Goal: Task Accomplishment & Management: Manage account settings

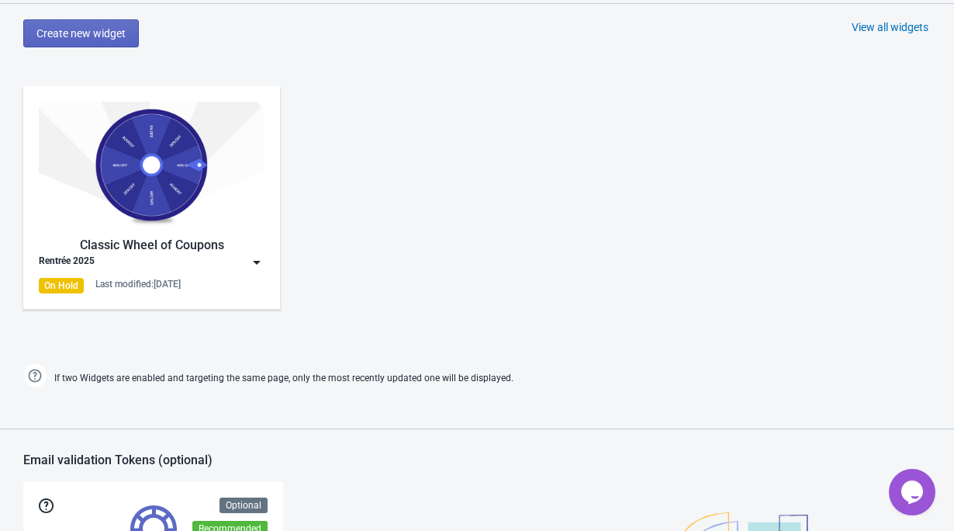
scroll to position [710, 0]
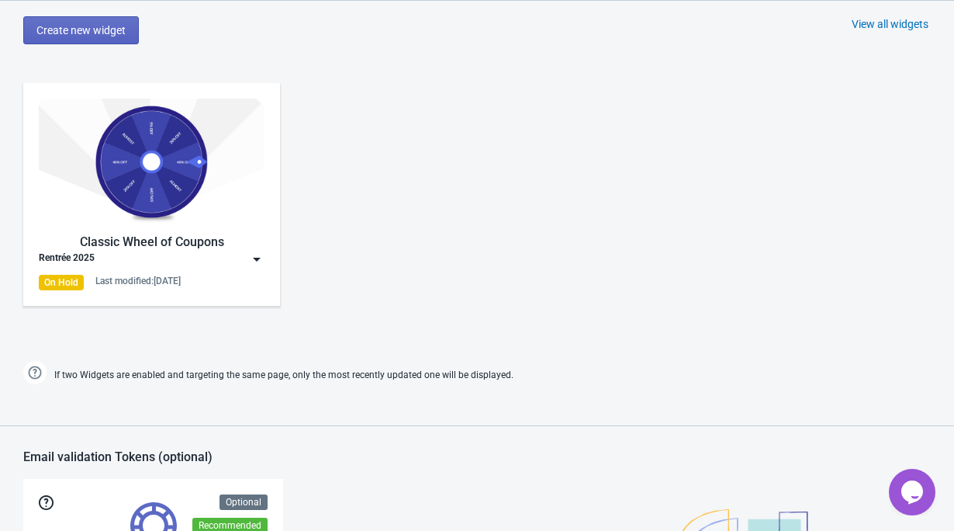
click at [140, 196] on img at bounding box center [152, 162] width 226 height 126
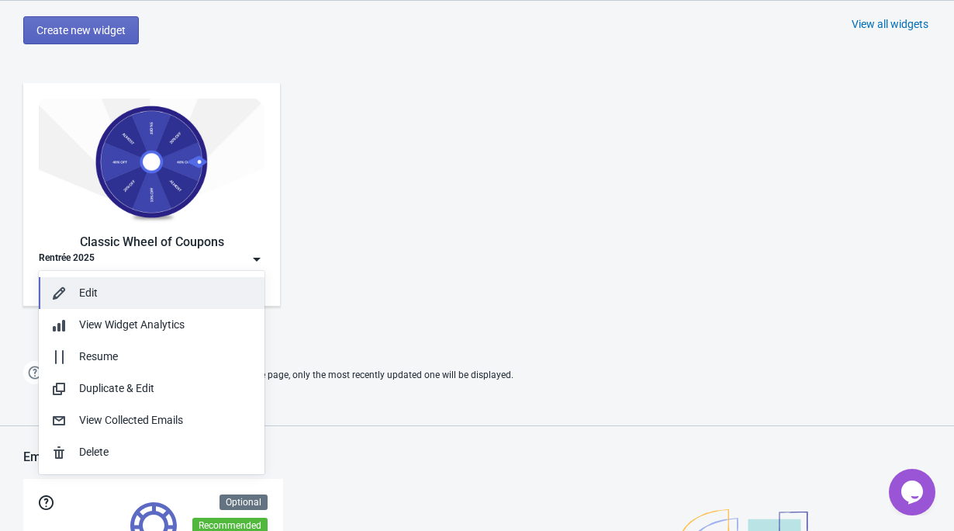
click at [149, 299] on div "Edit" at bounding box center [165, 293] width 173 height 16
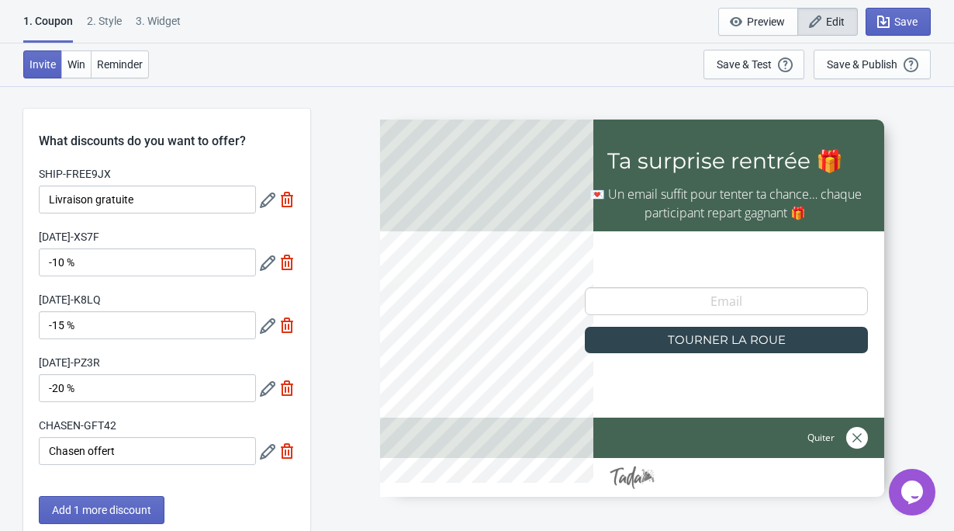
click at [57, 22] on div "1. Coupon" at bounding box center [48, 27] width 50 height 29
click at [115, 25] on div "2 . Style" at bounding box center [104, 26] width 35 height 27
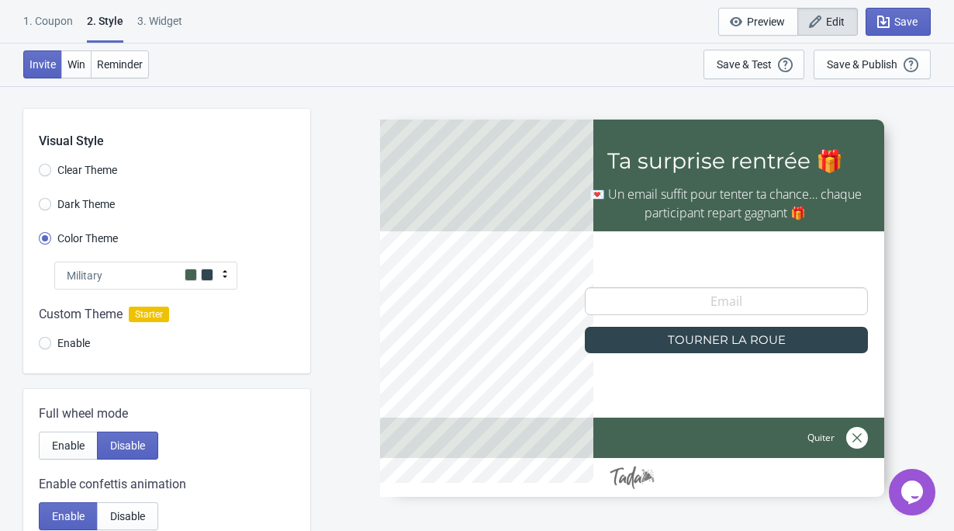
scroll to position [478, 0]
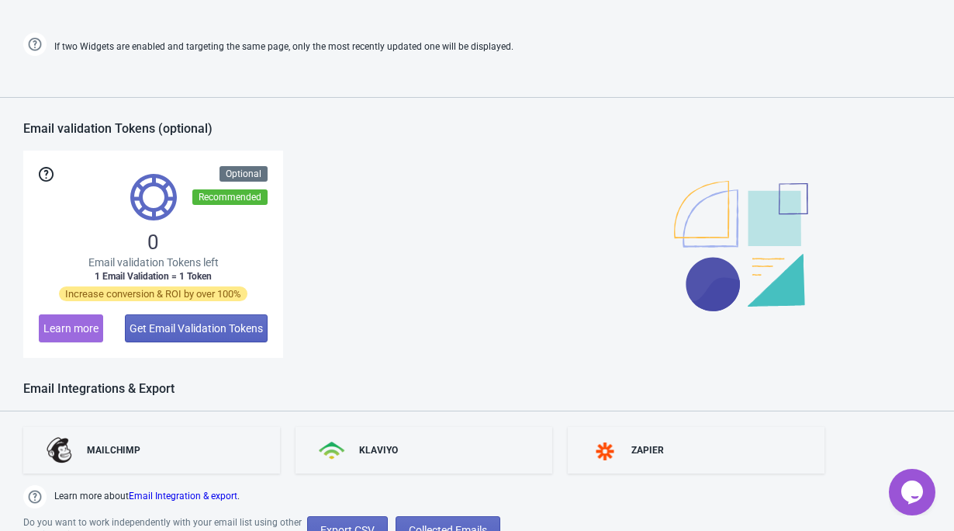
scroll to position [1114, 0]
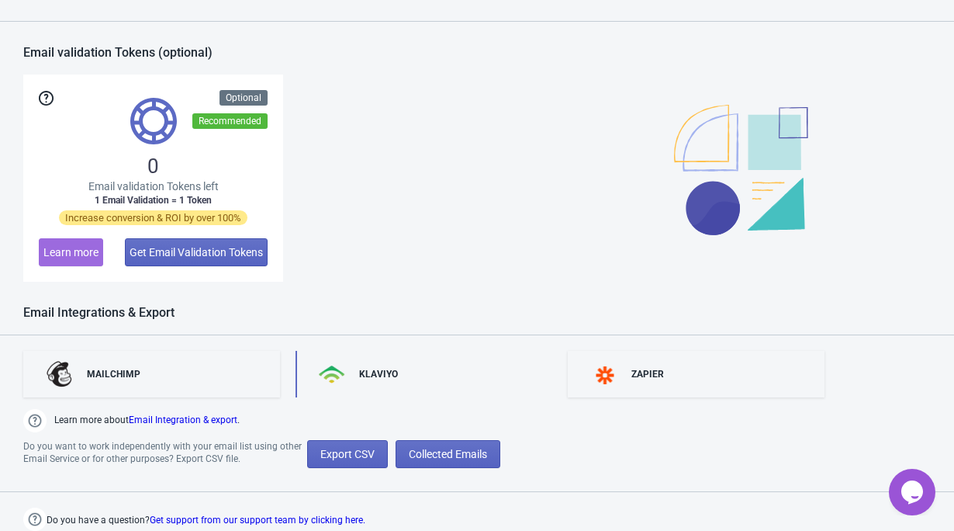
click at [366, 379] on div "KLAVIYO" at bounding box center [378, 374] width 39 height 12
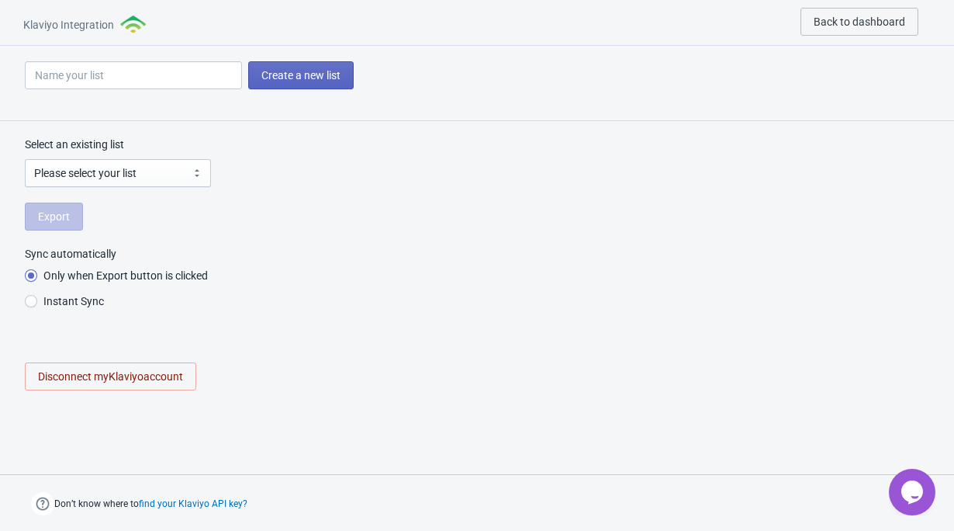
radio input "true"
click at [832, 22] on span "Back to dashboard" at bounding box center [860, 22] width 92 height 12
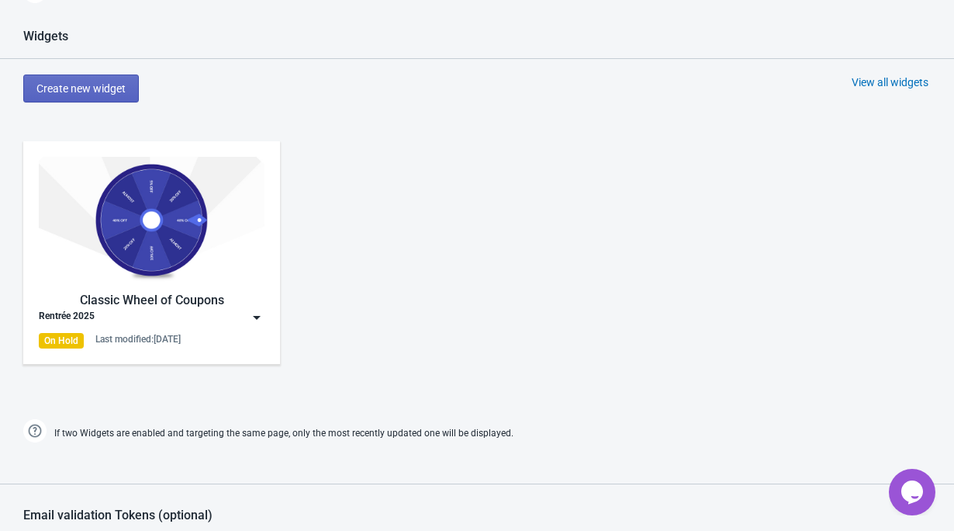
scroll to position [716, 0]
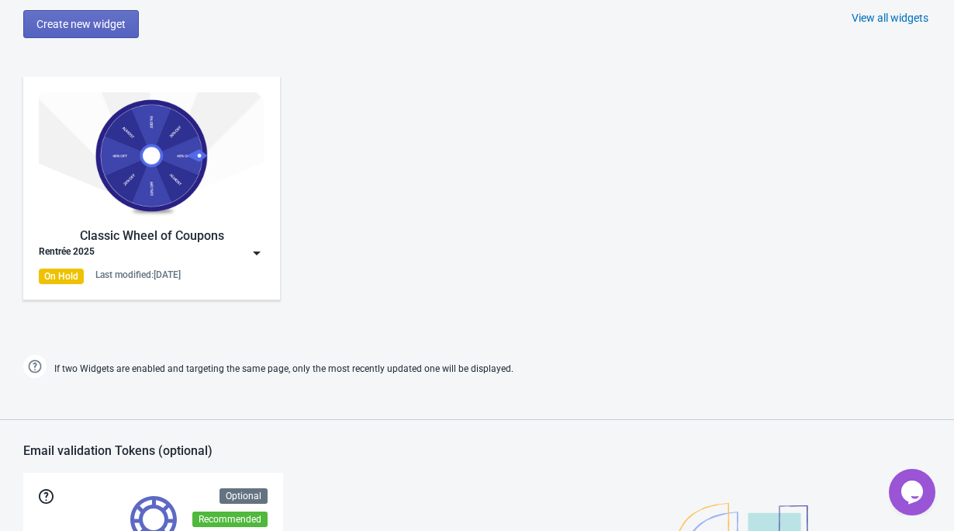
click at [150, 160] on img at bounding box center [152, 155] width 226 height 126
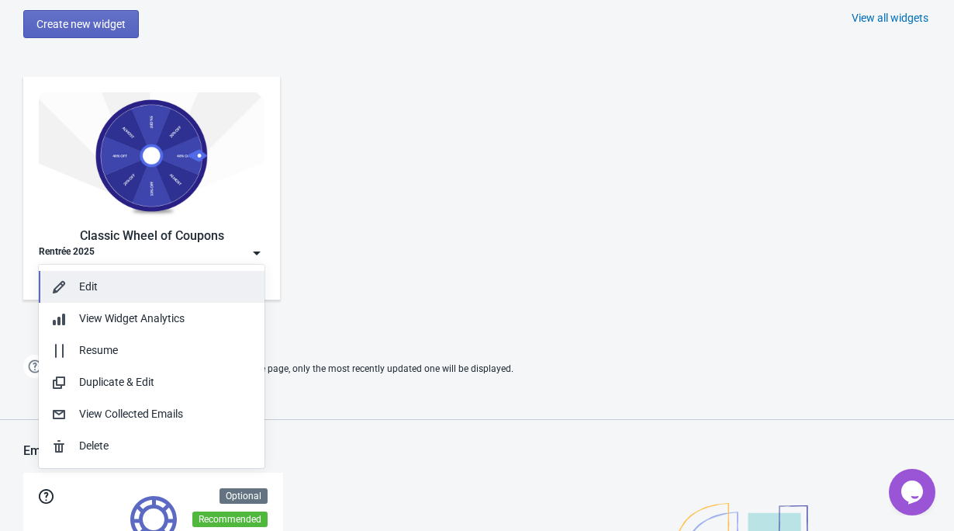
click at [116, 293] on div "Edit" at bounding box center [165, 287] width 173 height 16
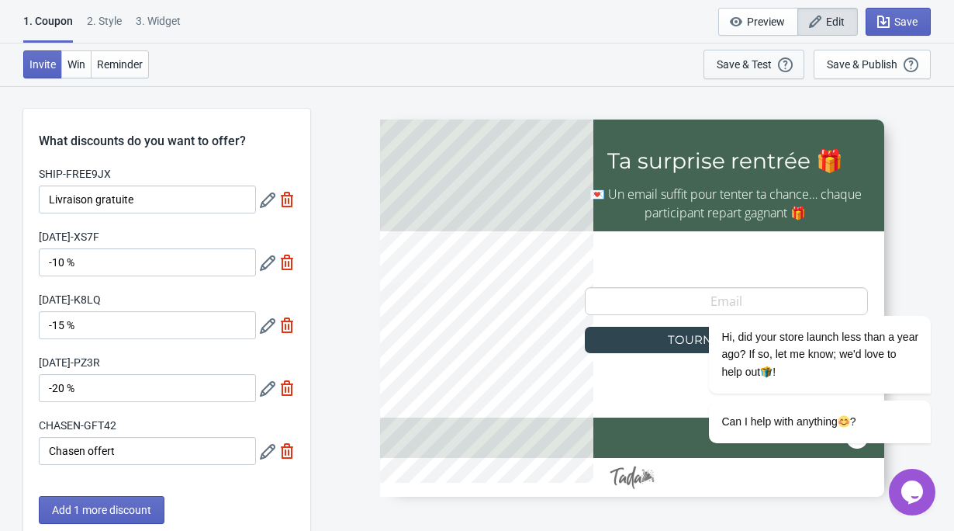
click at [742, 72] on div "Save & Test Open a Widget Preview of your site so that you can try it out. It w…" at bounding box center [754, 64] width 74 height 17
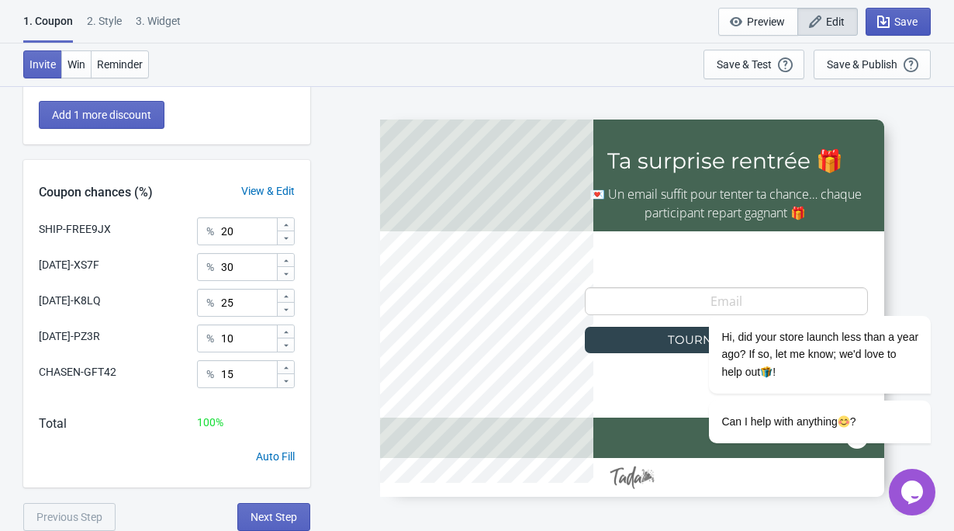
click at [907, 20] on span "Save" at bounding box center [906, 22] width 23 height 12
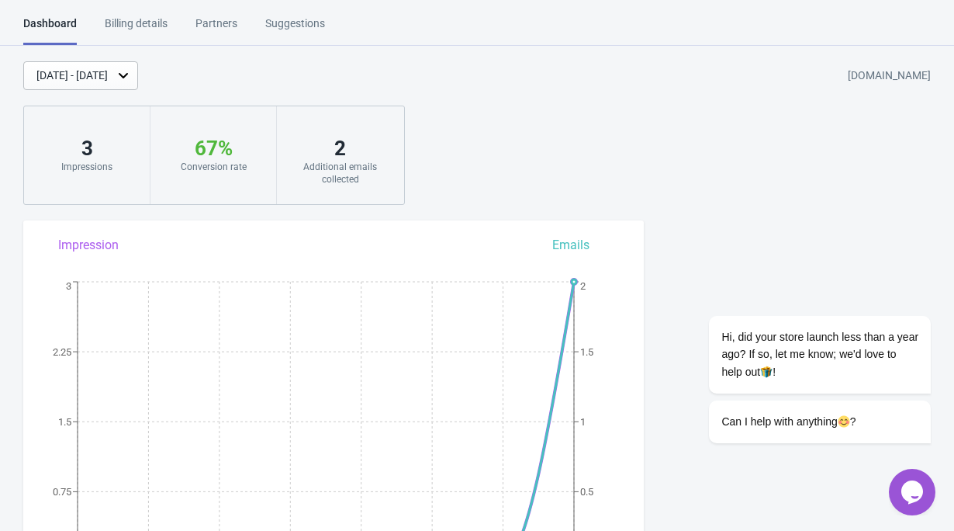
click at [234, 26] on div "Partners" at bounding box center [217, 29] width 42 height 27
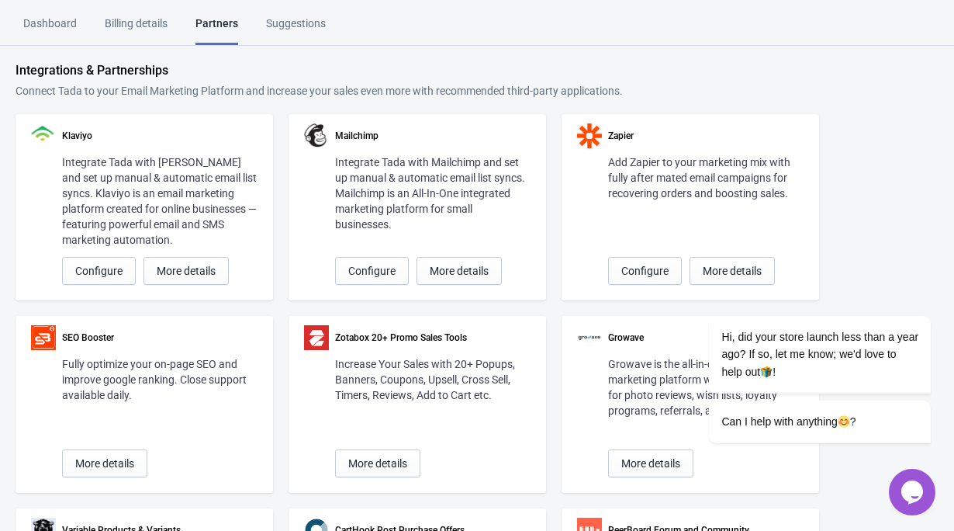
click at [150, 159] on div "Integrate Tada with [PERSON_NAME] and set up manual & automatic email list sync…" at bounding box center [160, 200] width 196 height 93
click at [192, 265] on span "More details" at bounding box center [186, 271] width 59 height 12
click at [306, 16] on div "Suggestions" at bounding box center [296, 29] width 60 height 27
click at [158, 26] on div "Billing details" at bounding box center [136, 29] width 63 height 27
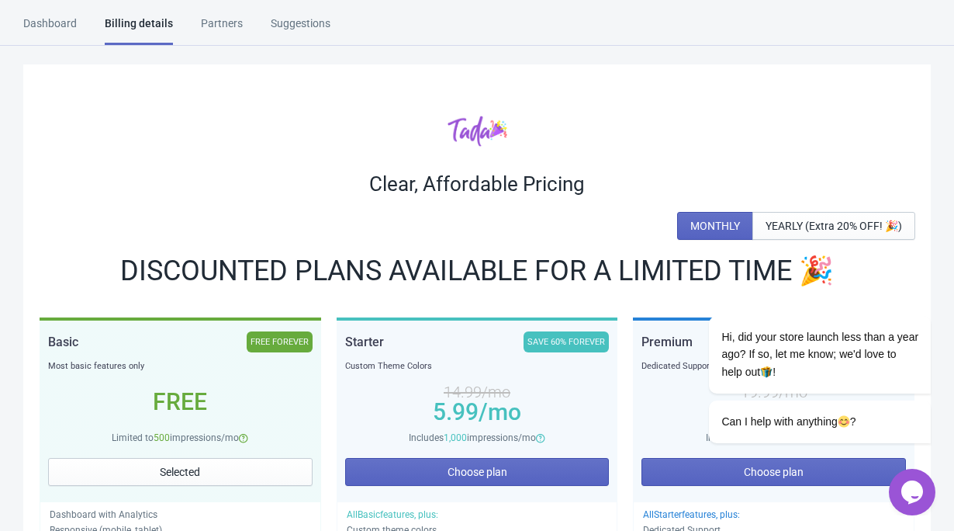
click at [48, 25] on div "Dashboard" at bounding box center [50, 29] width 54 height 27
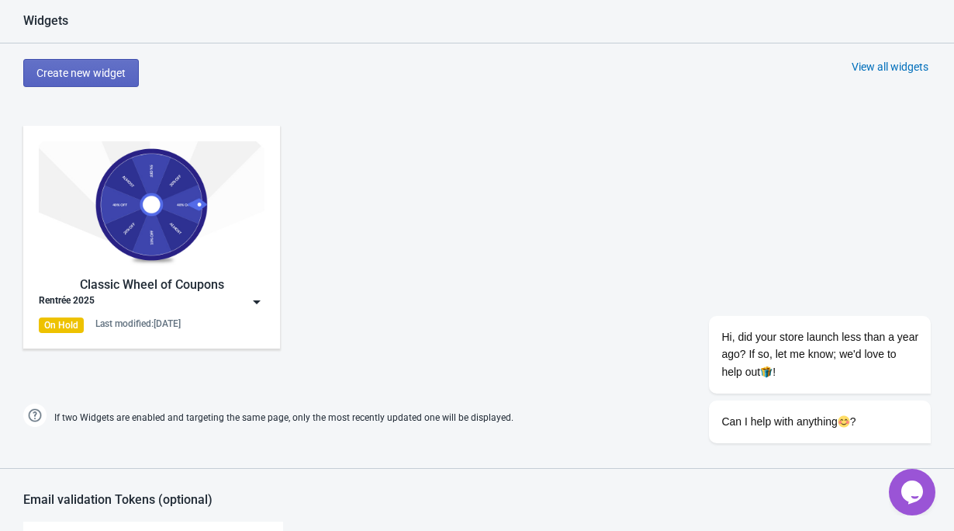
scroll to position [1114, 0]
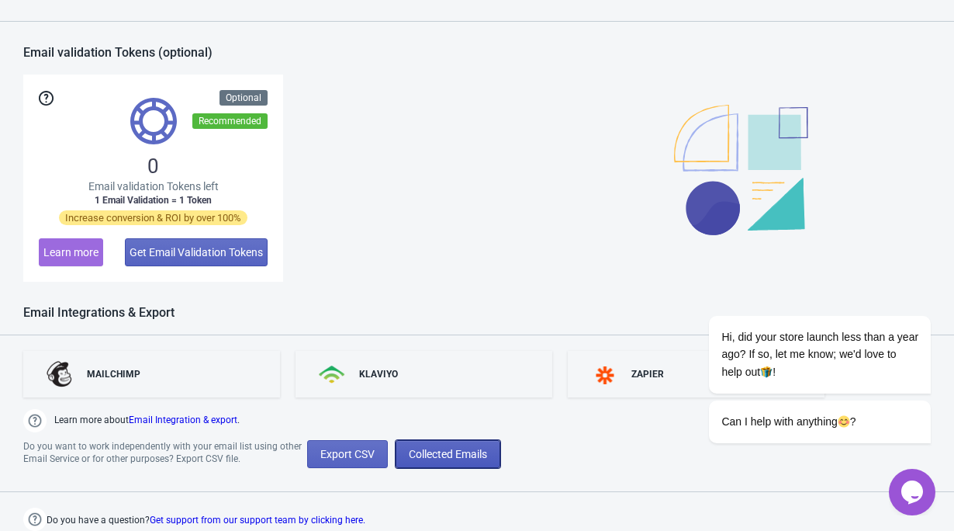
click at [453, 449] on span "Collected Emails" at bounding box center [448, 454] width 78 height 12
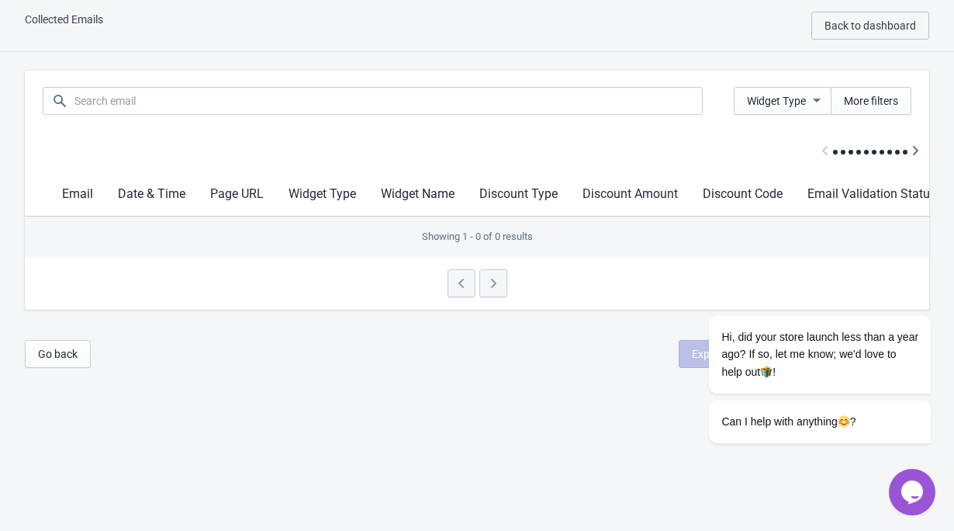
scroll to position [16, 0]
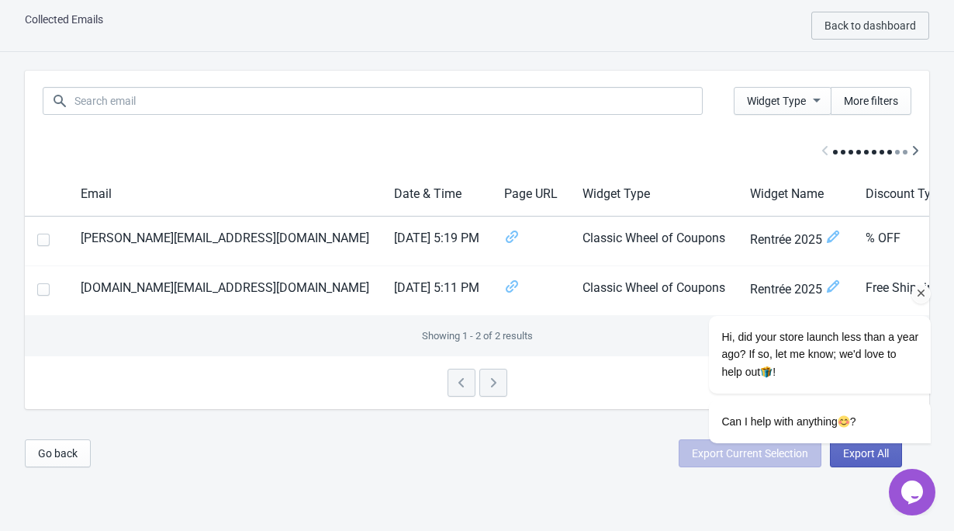
drag, startPoint x: 923, startPoint y: 297, endPoint x: 1345, endPoint y: 433, distance: 444.1
click at [923, 297] on icon "Chat attention grabber" at bounding box center [922, 293] width 14 height 14
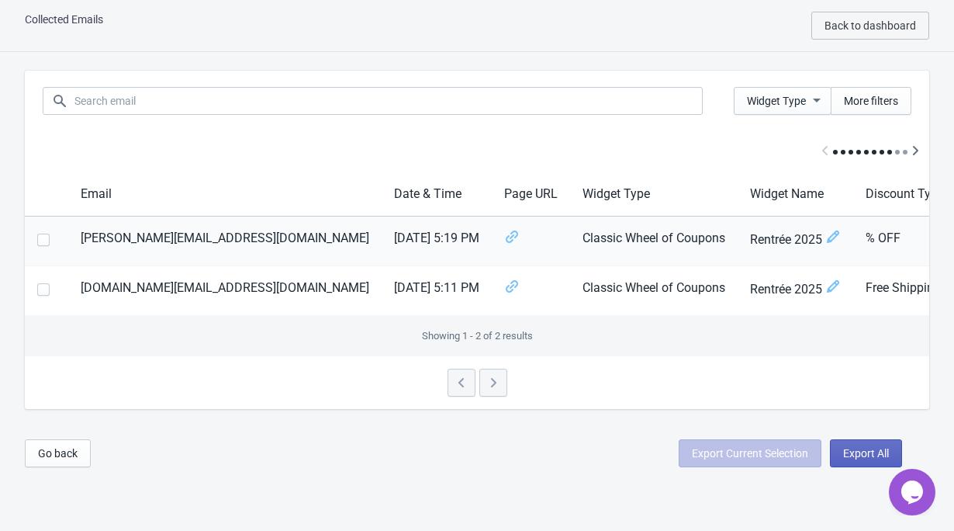
click at [161, 238] on td "[PERSON_NAME][EMAIL_ADDRESS][DOMAIN_NAME]" at bounding box center [224, 241] width 313 height 50
click at [854, 232] on td "% OFF" at bounding box center [905, 241] width 103 height 50
click at [185, 240] on td "[PERSON_NAME][EMAIL_ADDRESS][DOMAIN_NAME]" at bounding box center [224, 241] width 313 height 50
click at [506, 236] on icon at bounding box center [512, 236] width 12 height 12
click at [570, 234] on td "Classic Wheel of Coupons" at bounding box center [654, 241] width 168 height 50
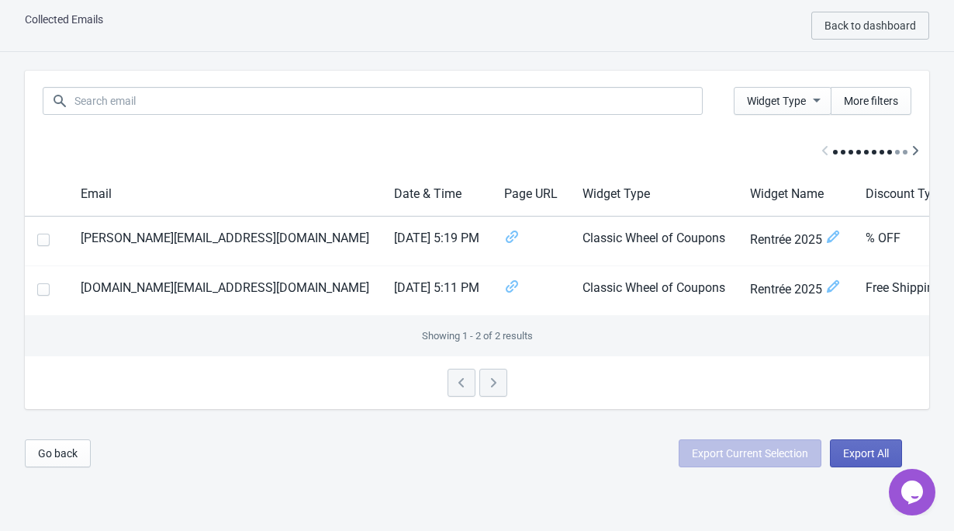
click at [495, 378] on div at bounding box center [477, 382] width 905 height 53
click at [917, 153] on icon "Scroll table right one column" at bounding box center [916, 151] width 16 height 16
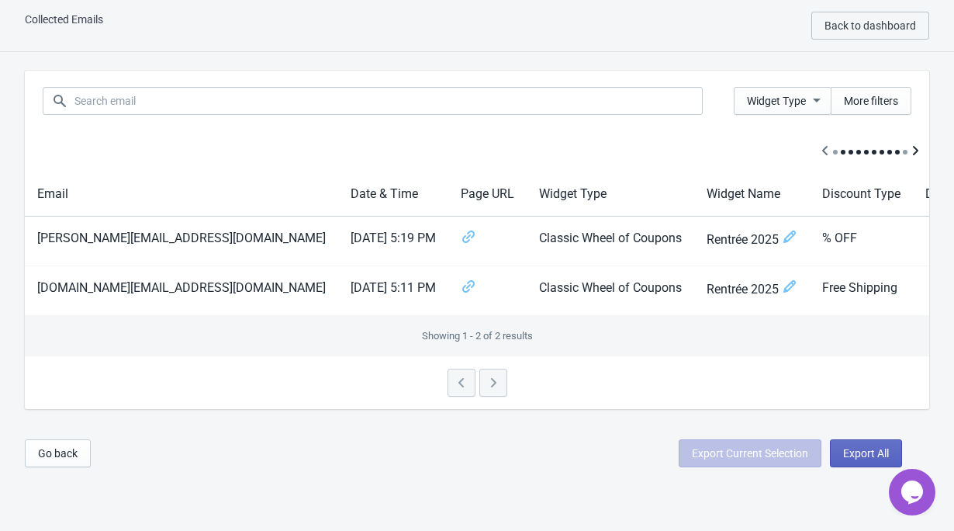
click at [917, 153] on icon "Scroll table right one column" at bounding box center [916, 151] width 16 height 16
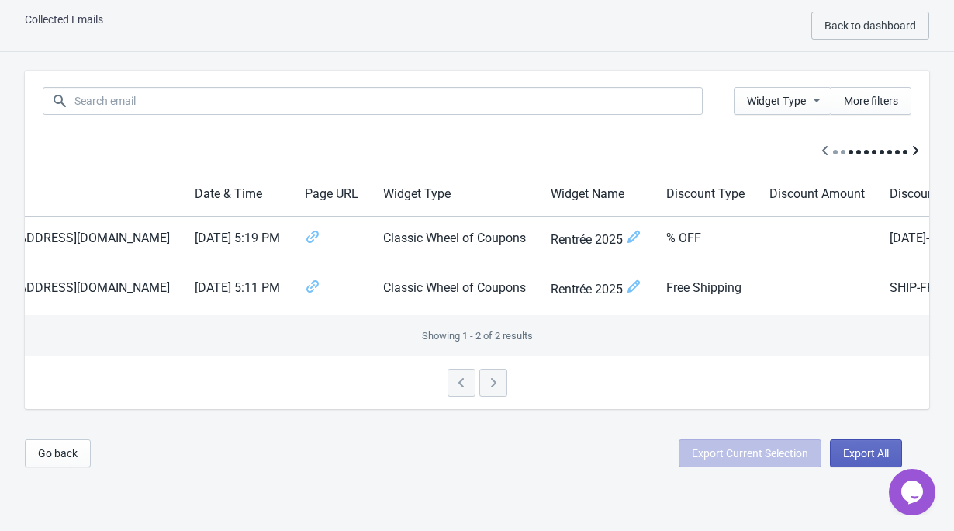
click at [917, 153] on icon "Scroll table right one column" at bounding box center [916, 151] width 16 height 16
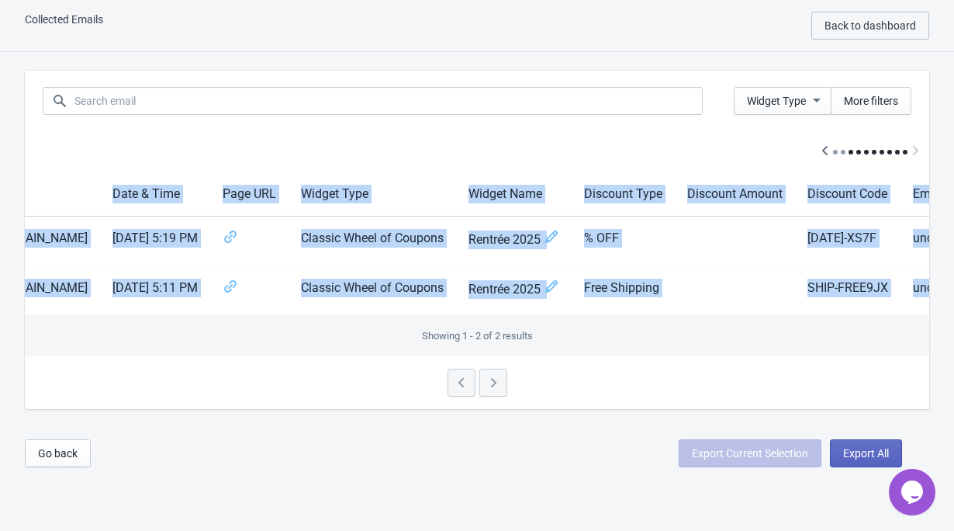
click at [917, 153] on div at bounding box center [477, 151] width 905 height 41
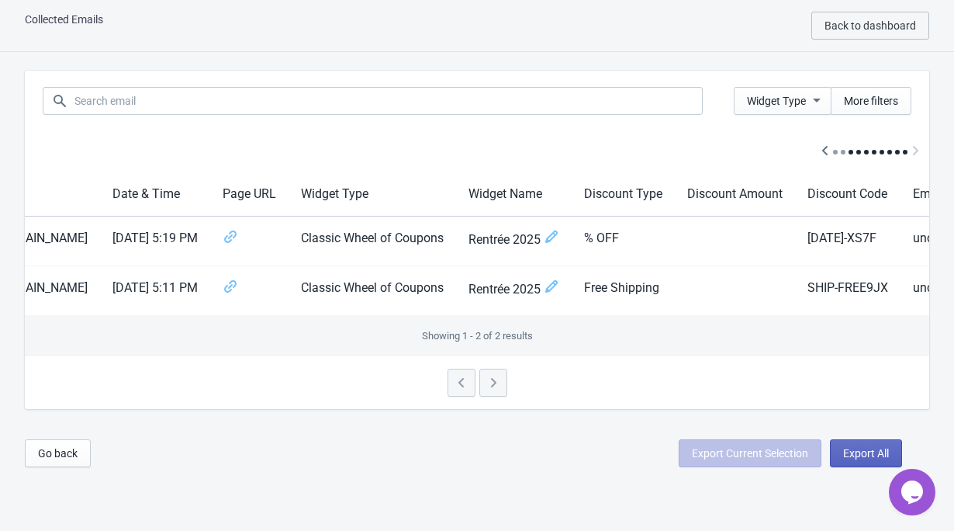
click at [914, 153] on div at bounding box center [477, 151] width 905 height 41
click at [502, 2] on div "Collected Emails Back to dashboard" at bounding box center [477, 26] width 954 height 52
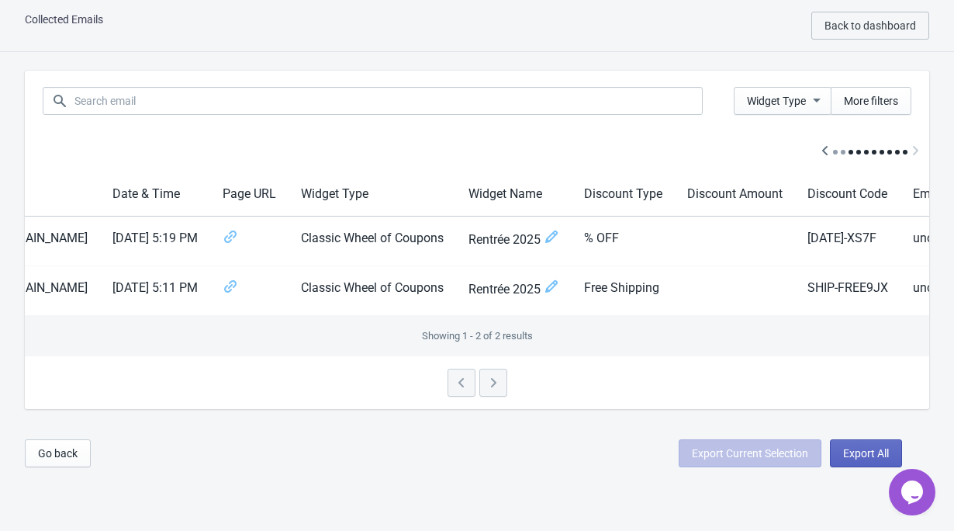
scroll to position [0, 0]
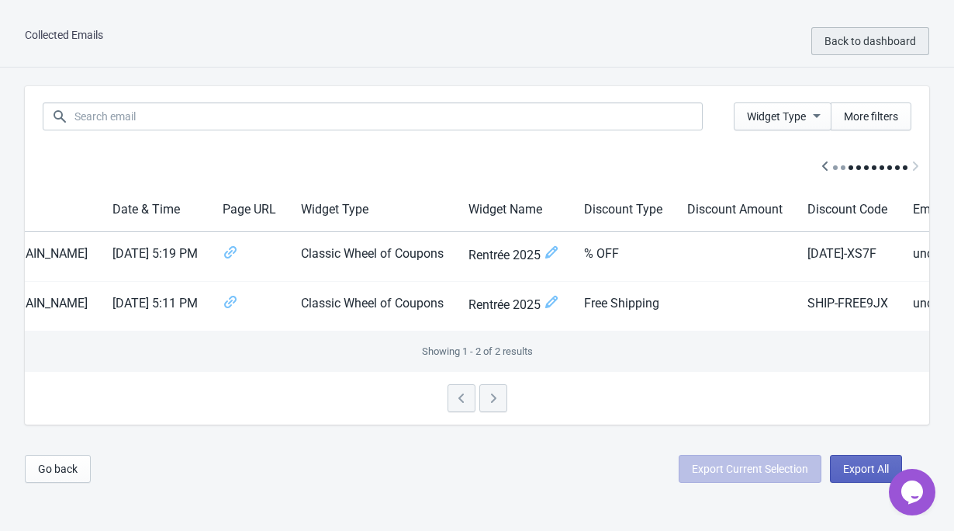
click at [828, 40] on span "Back to dashboard" at bounding box center [871, 41] width 92 height 12
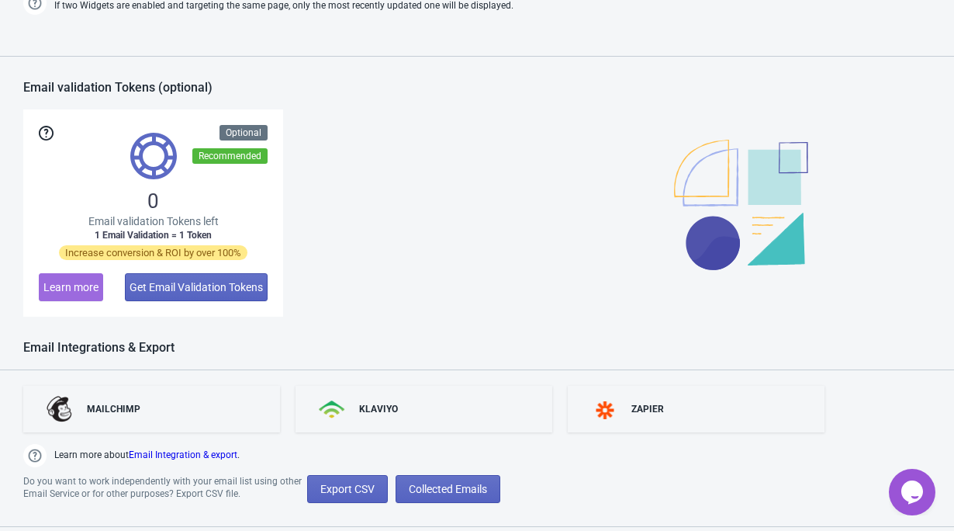
scroll to position [1079, 0]
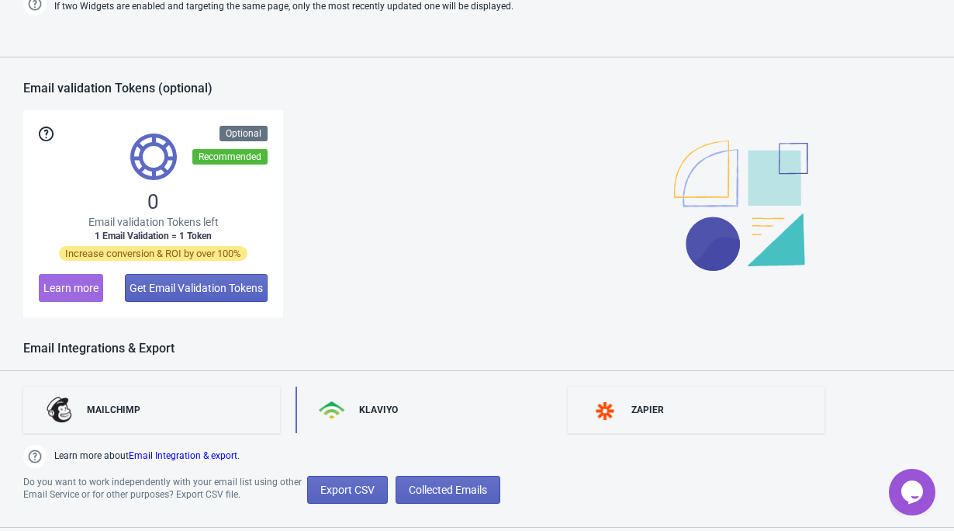
click at [375, 416] on div "KLAVIYO" at bounding box center [424, 409] width 257 height 47
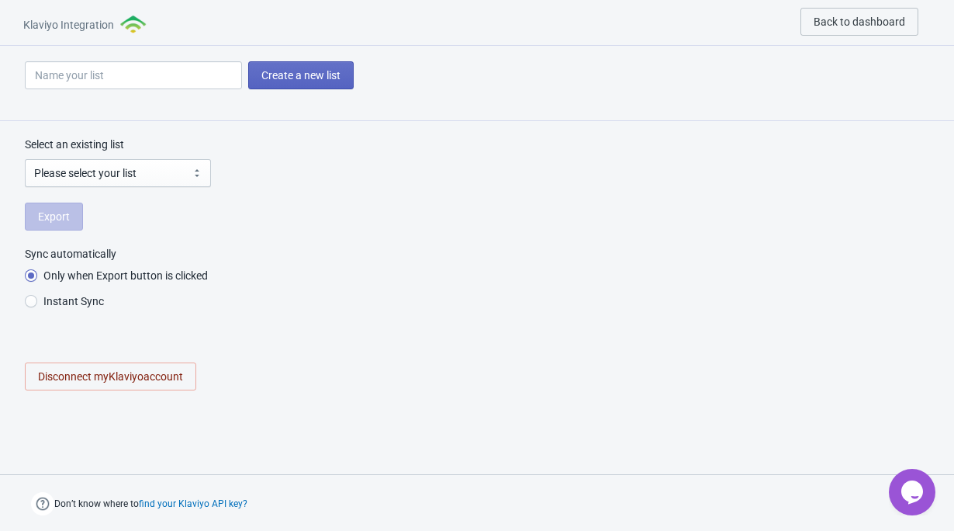
radio input "true"
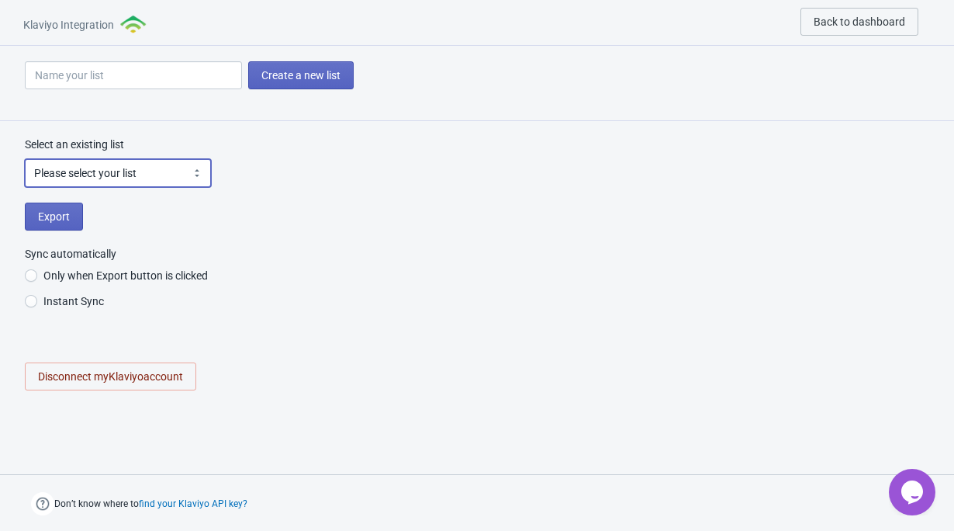
click at [146, 164] on select "Please select your list Prévisualiser la liste Quizz rentrée Roue rentrée 2025 …" at bounding box center [118, 173] width 186 height 28
select select "SiFU7t"
click at [25, 159] on select "Please select your list Prévisualiser la liste Quizz rentrée Roue rentrée 2025 …" at bounding box center [118, 173] width 186 height 28
radio input "true"
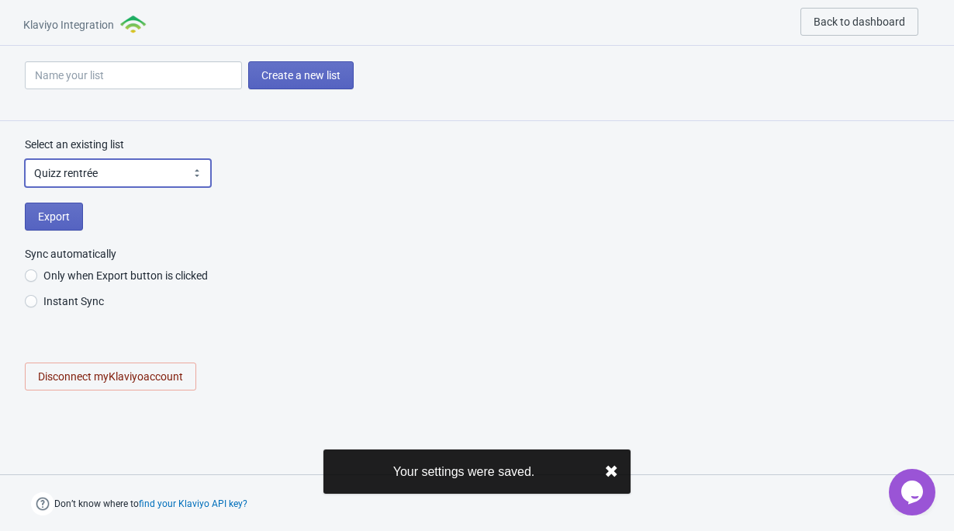
click at [142, 178] on select "Please select your list Prévisualiser la liste Quizz rentrée Roue rentrée 2025 …" at bounding box center [118, 173] width 186 height 28
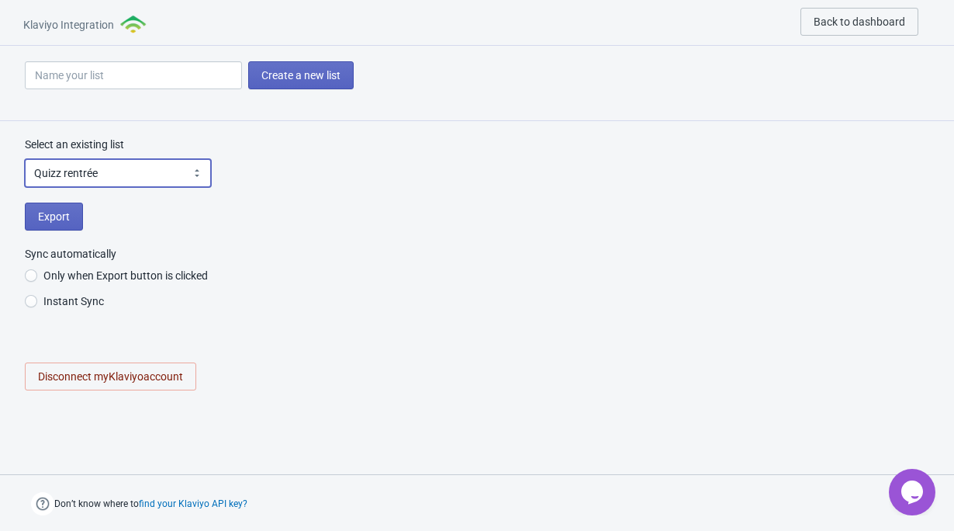
select select "UKfzMB"
click at [25, 159] on select "Please select your list Prévisualiser la liste Quizz rentrée Roue rentrée 2025 …" at bounding box center [118, 173] width 186 height 28
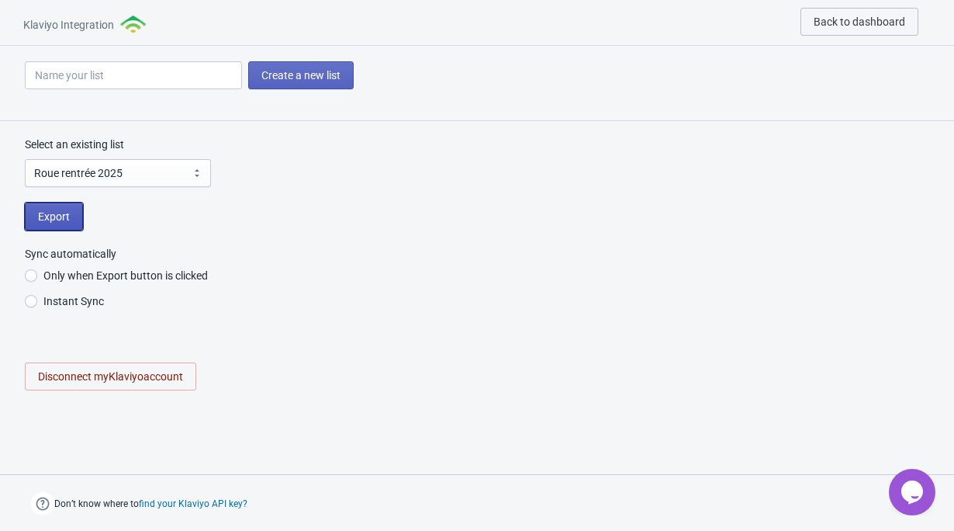
click at [79, 220] on button "Export" at bounding box center [54, 217] width 58 height 28
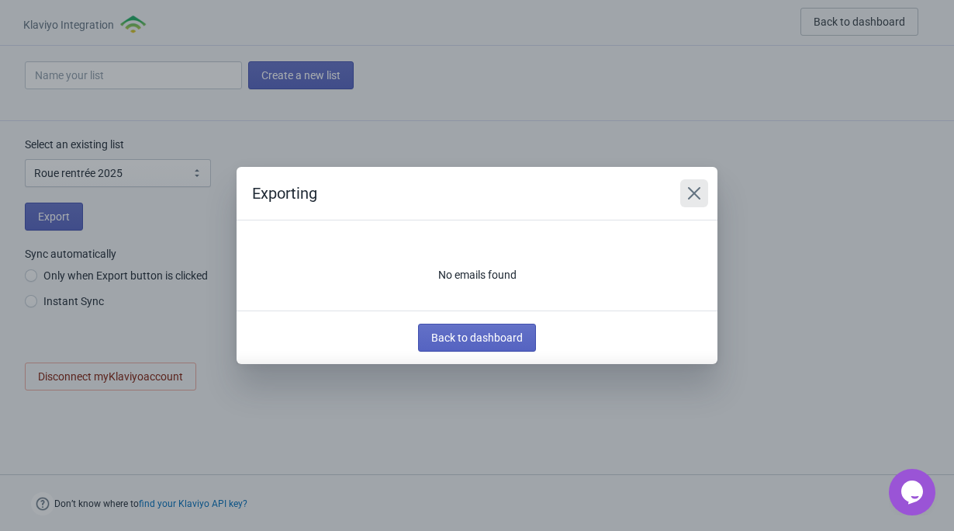
click at [701, 188] on icon "Close" at bounding box center [695, 193] width 16 height 16
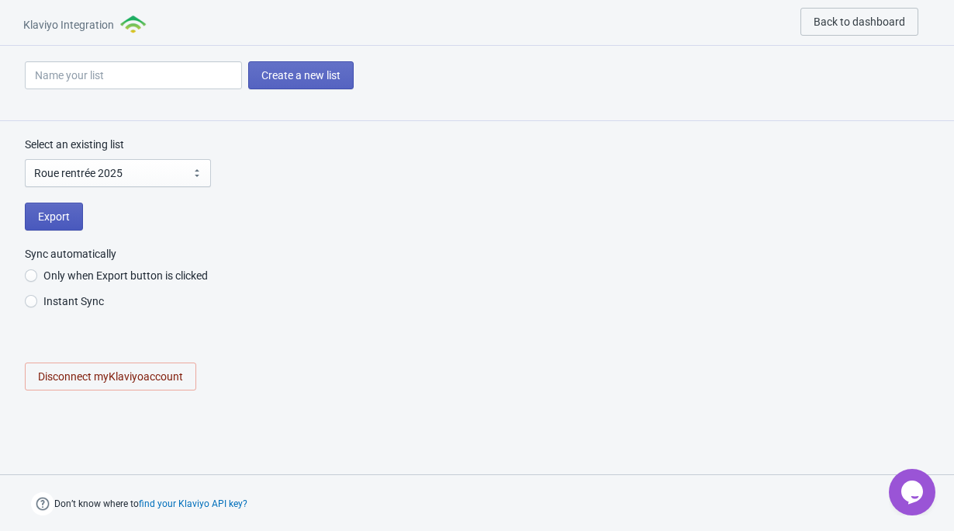
click at [59, 210] on span "Export" at bounding box center [54, 216] width 32 height 12
radio input "true"
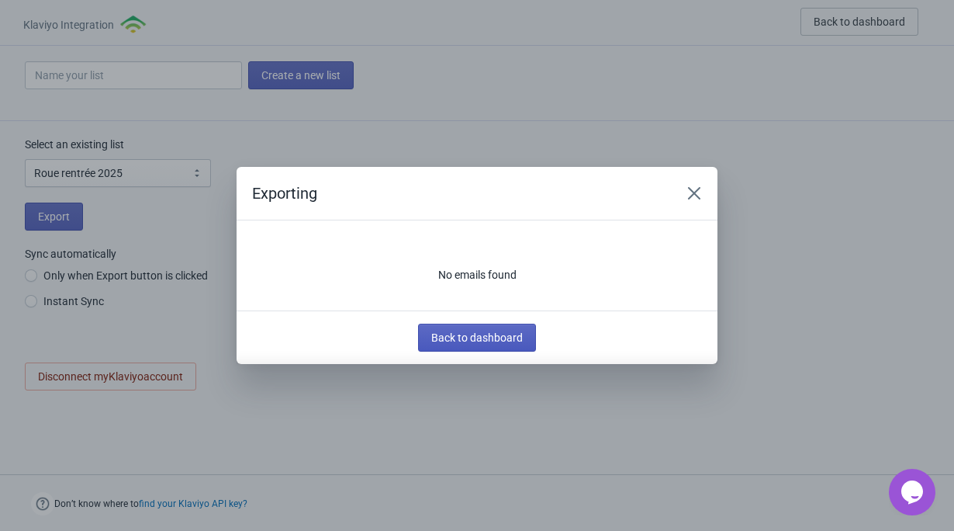
click at [528, 337] on button "Back to dashboard" at bounding box center [477, 338] width 118 height 28
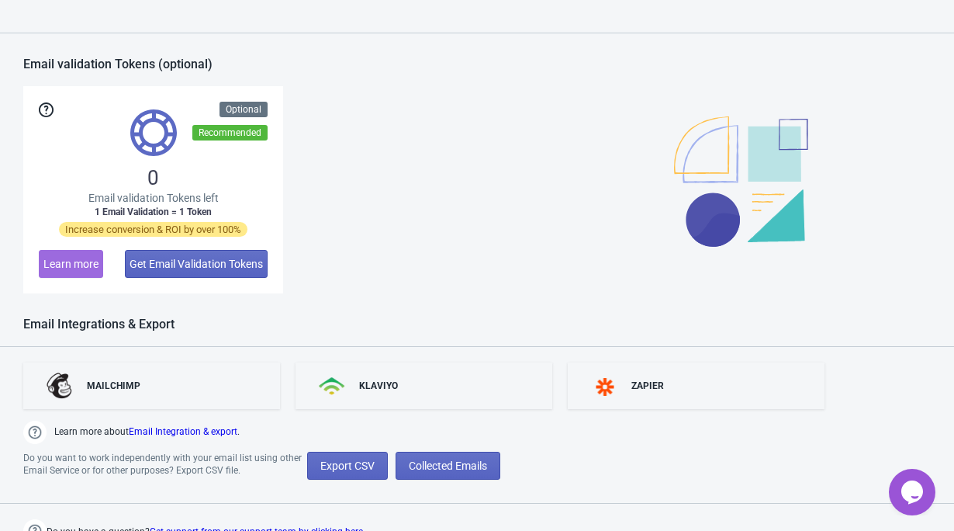
scroll to position [1114, 0]
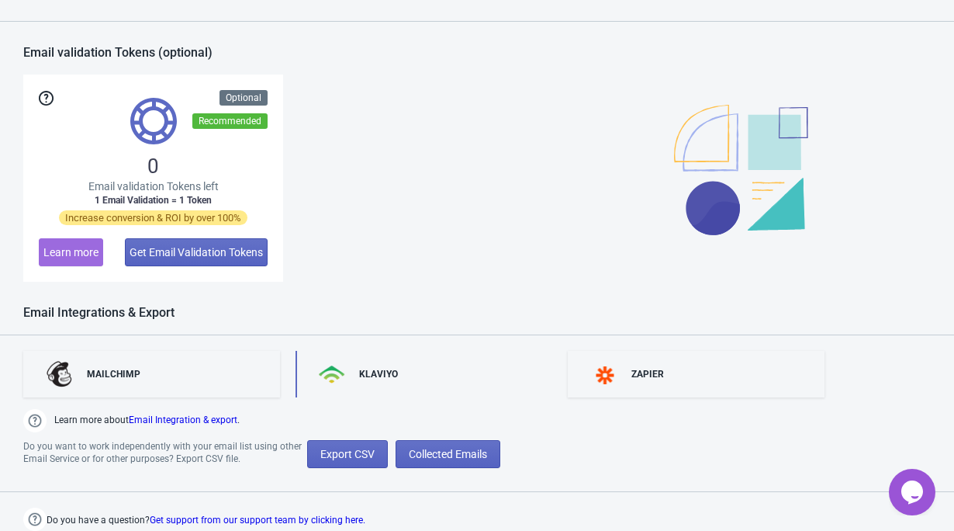
click at [396, 384] on div "KLAVIYO" at bounding box center [424, 374] width 257 height 47
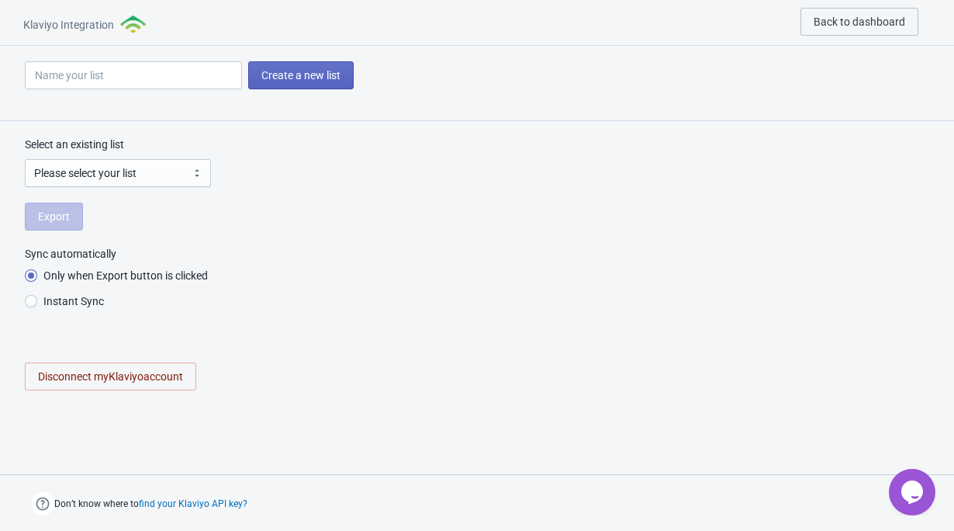
radio input "true"
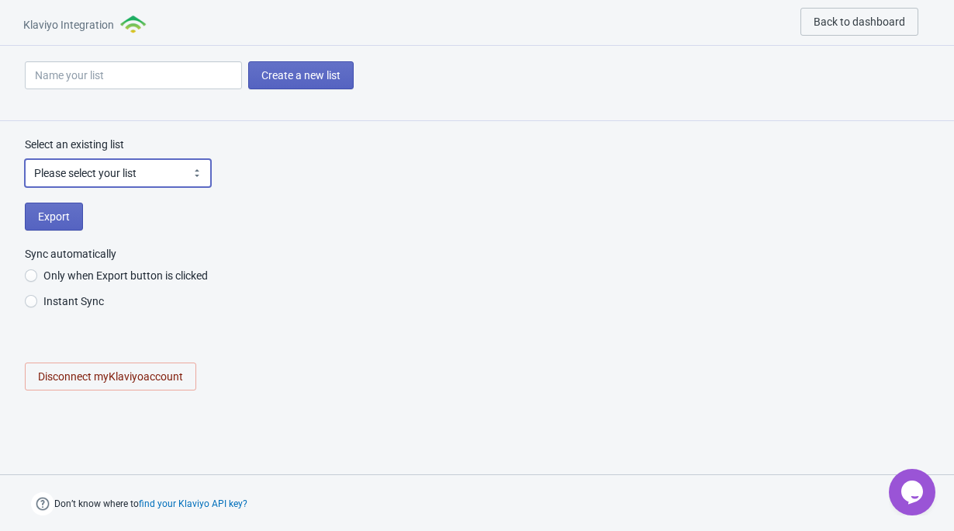
click at [105, 169] on select "Please select your list Prévisualiser la liste Quizz rentrée Roue rentrée 2025 …" at bounding box center [118, 173] width 186 height 28
select select "UKfzMB"
click at [25, 159] on select "Please select your list Prévisualiser la liste Quizz rentrée Roue rentrée 2025 …" at bounding box center [118, 173] width 186 height 28
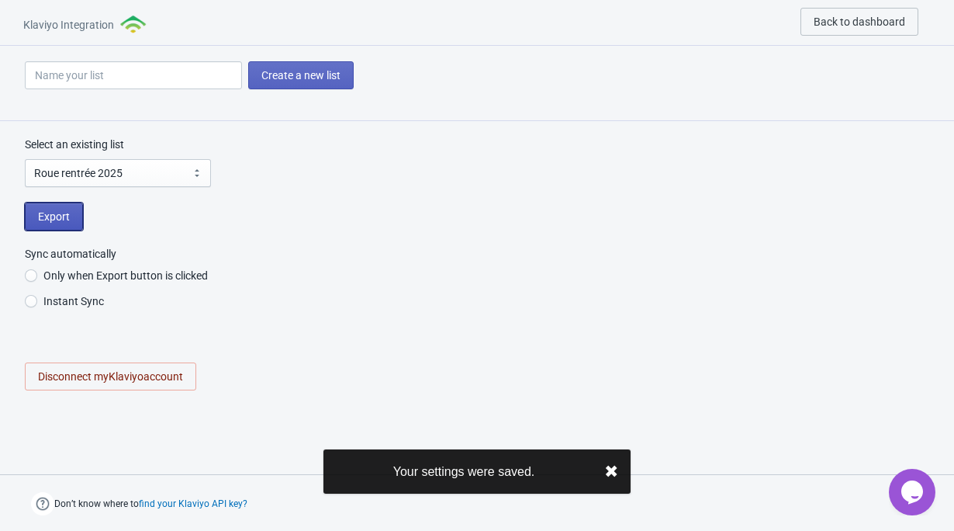
click at [71, 219] on button "Export" at bounding box center [54, 217] width 58 height 28
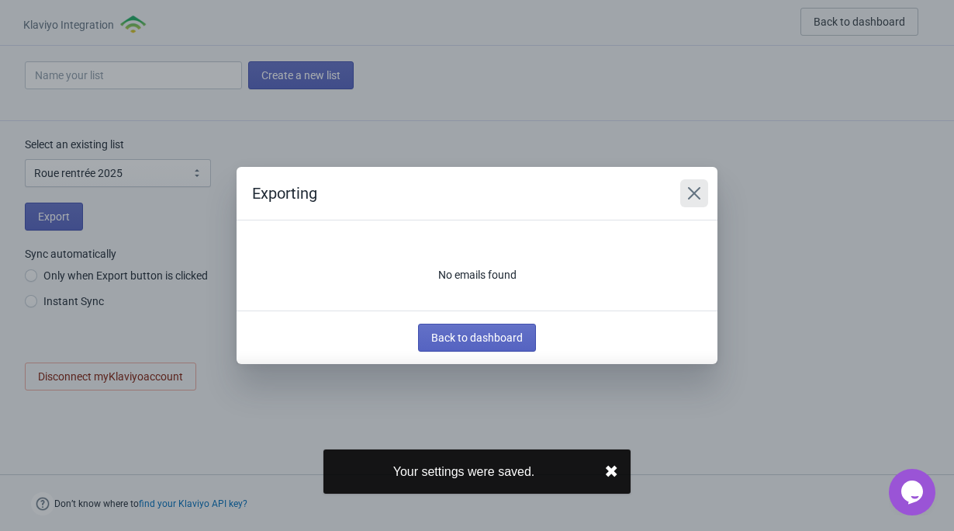
click at [697, 183] on button "Close" at bounding box center [694, 193] width 28 height 28
radio input "true"
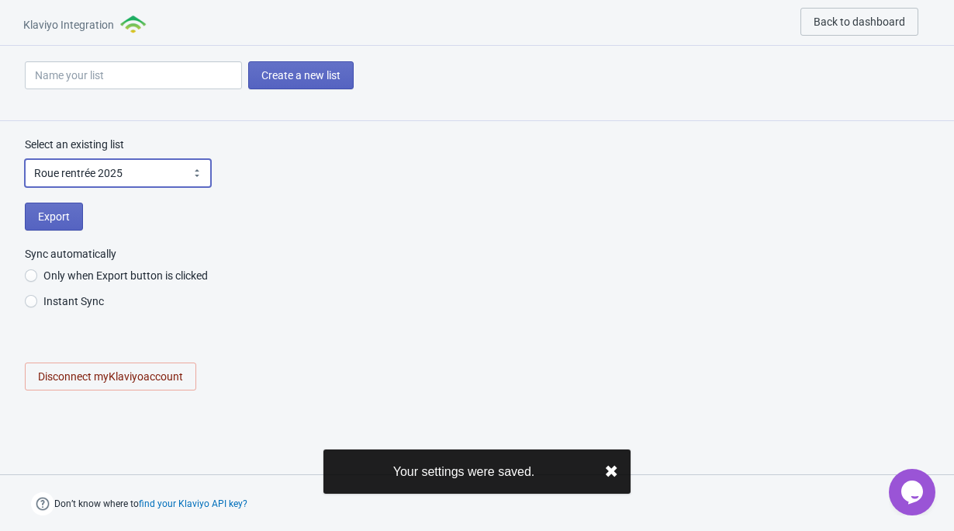
click at [140, 165] on select "Please select your list Prévisualiser la liste Quizz rentrée Roue rentrée 2025 …" at bounding box center [118, 173] width 186 height 28
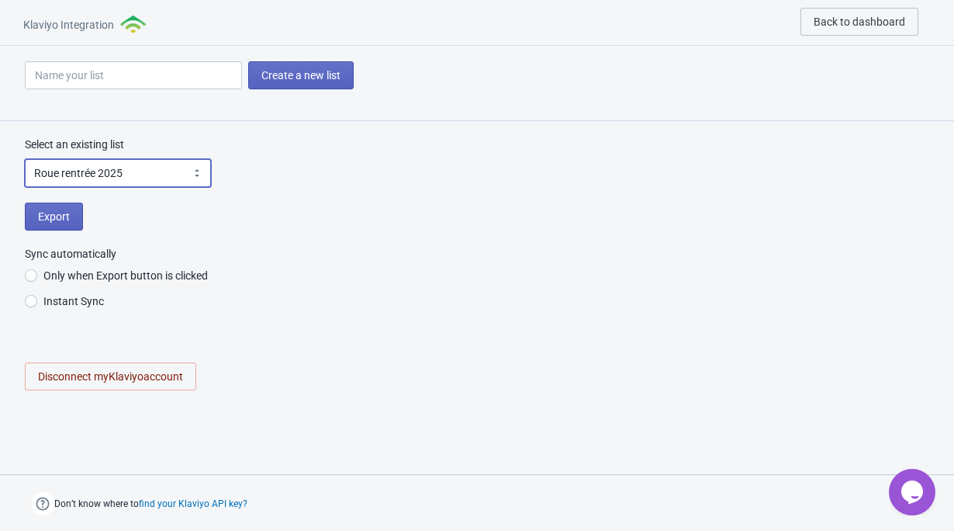
select select "SiFU7t"
click at [25, 159] on select "Please select your list Prévisualiser la liste Quizz rentrée Roue rentrée 2025 …" at bounding box center [118, 173] width 186 height 28
radio input "true"
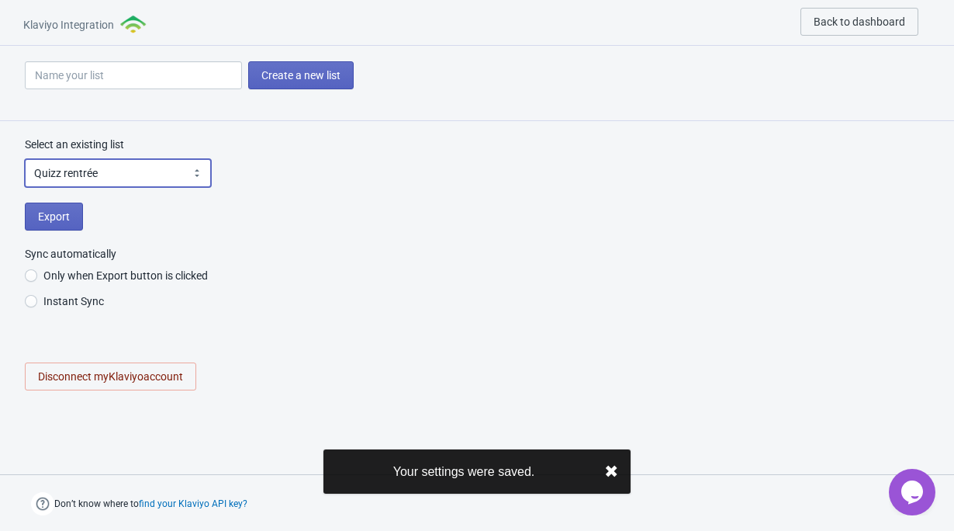
click at [115, 170] on select "Please select your list Prévisualiser la liste Quizz rentrée Roue rentrée 2025 …" at bounding box center [118, 173] width 186 height 28
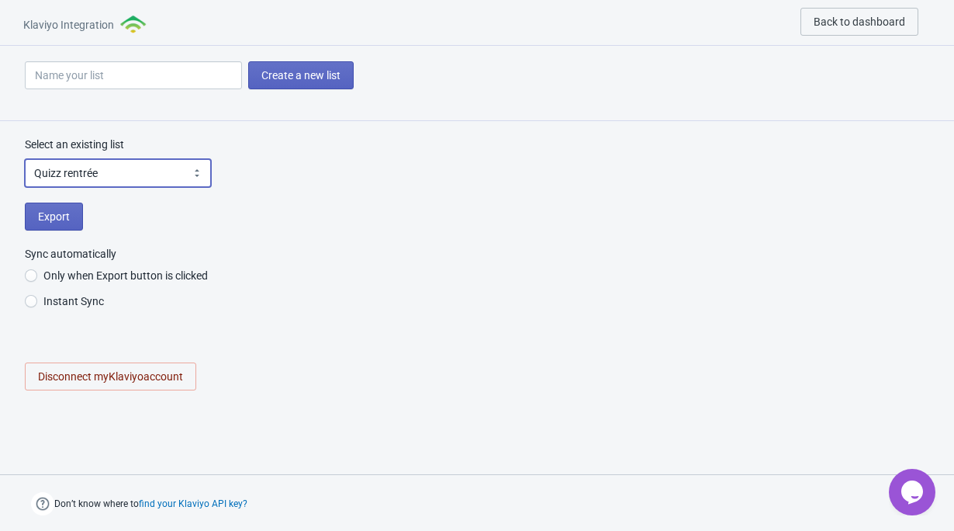
select select "UKfzMB"
click at [25, 159] on select "Please select your list Prévisualiser la liste Quizz rentrée Roue rentrée 2025 …" at bounding box center [118, 173] width 186 height 28
click at [209, 504] on button "find your Klaviyo API key?" at bounding box center [193, 503] width 109 height 11
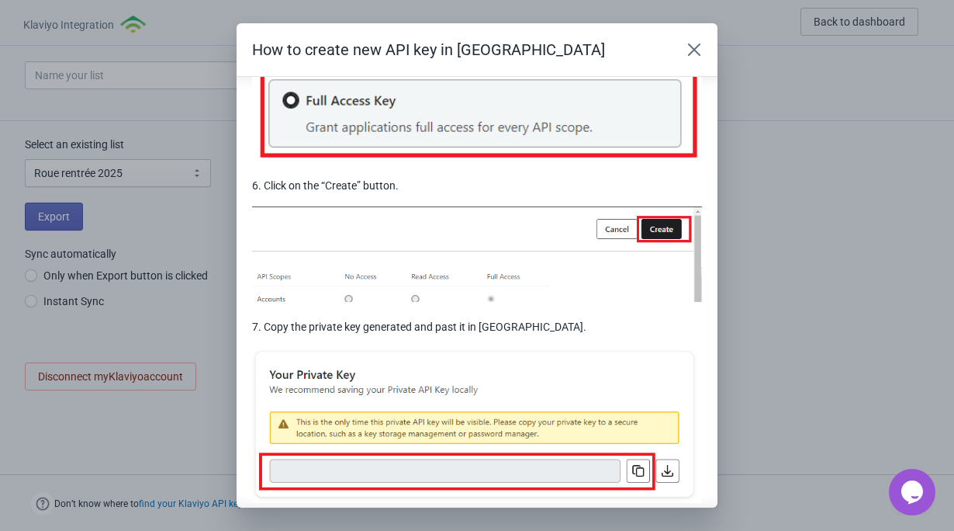
scroll to position [1280, 0]
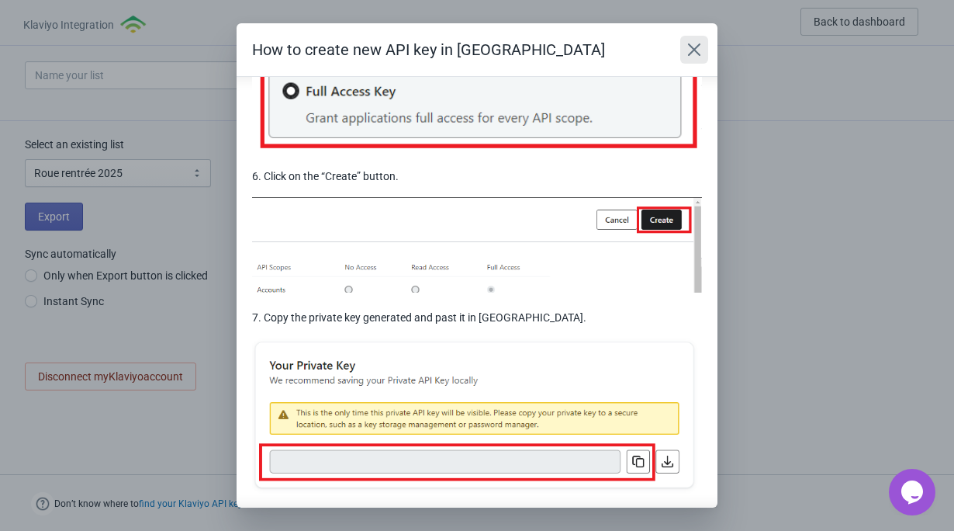
click at [694, 42] on icon "Close" at bounding box center [695, 50] width 16 height 16
radio input "true"
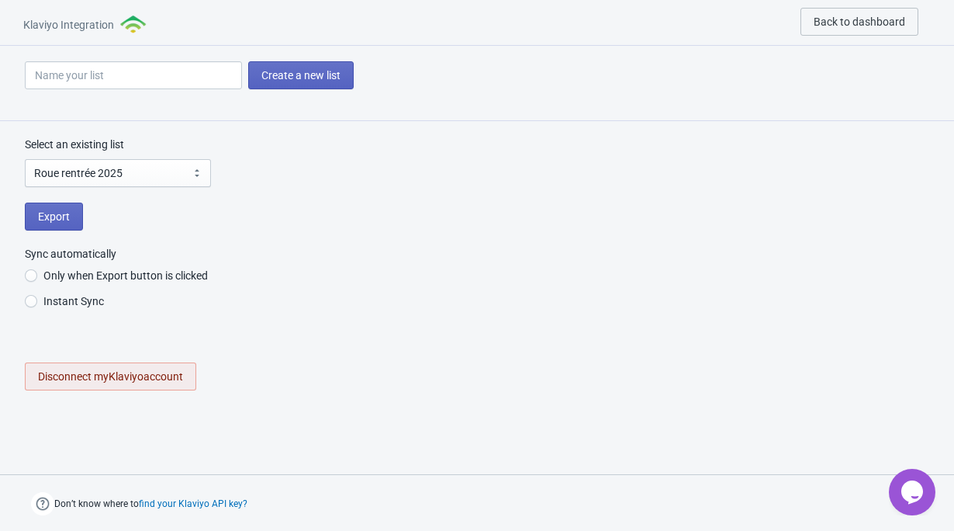
click at [116, 386] on button "Disconnect my Klaviyo account" at bounding box center [110, 376] width 171 height 28
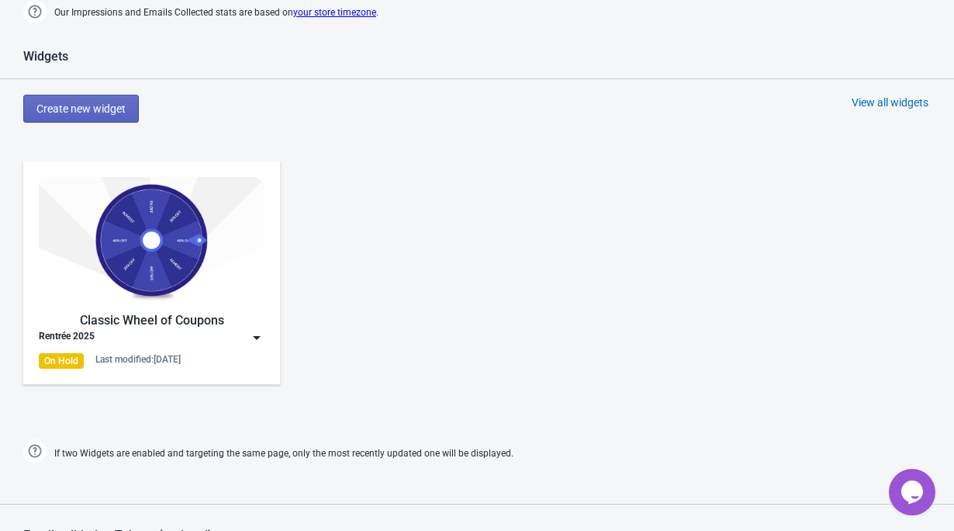
scroll to position [1114, 0]
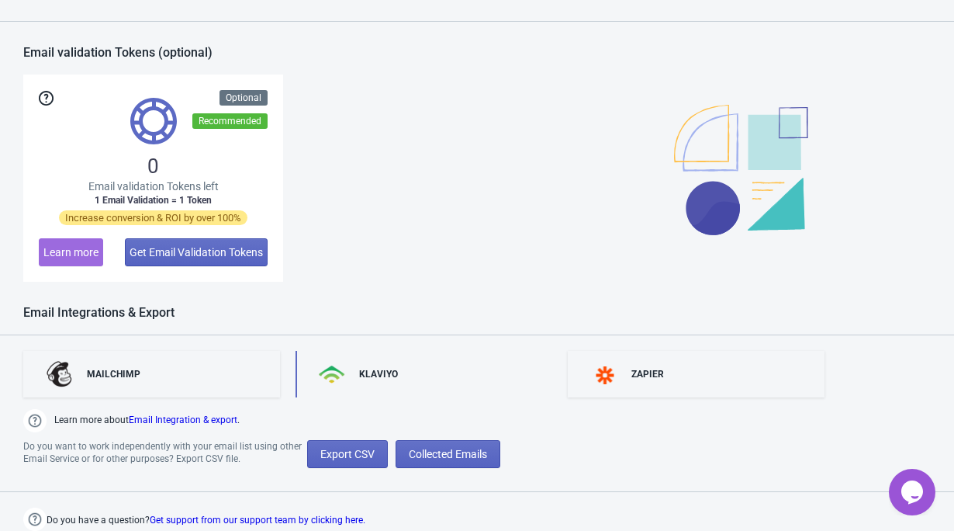
click at [341, 387] on div "KLAVIYO" at bounding box center [424, 374] width 257 height 47
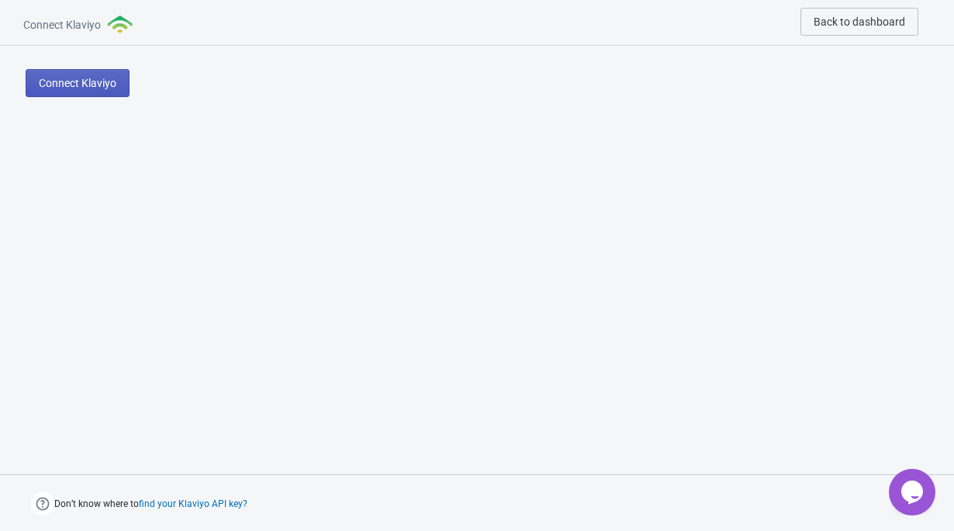
click at [102, 89] on button "Connect Klaviyo" at bounding box center [78, 83] width 104 height 28
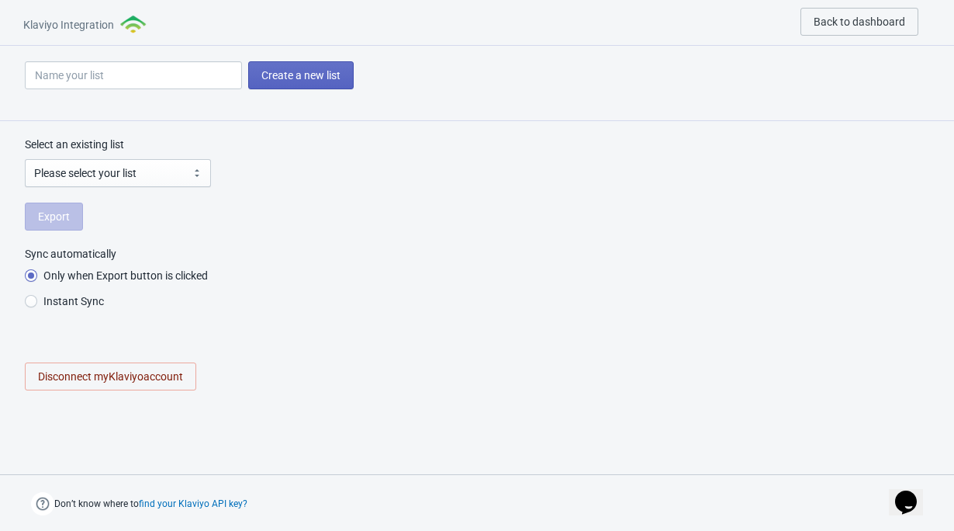
radio input "true"
select select "UKfzMB"
click at [63, 214] on span "Export" at bounding box center [54, 216] width 32 height 12
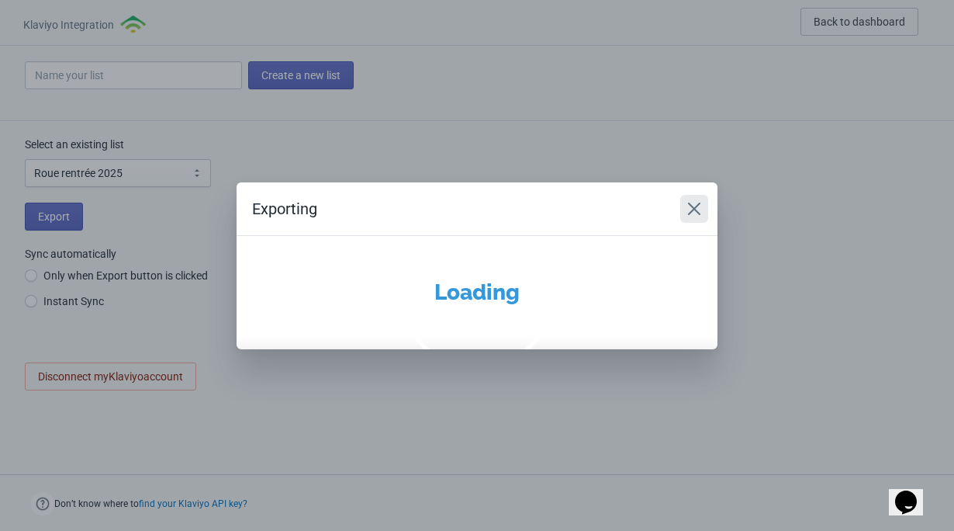
click at [694, 213] on icon "Close" at bounding box center [695, 209] width 16 height 16
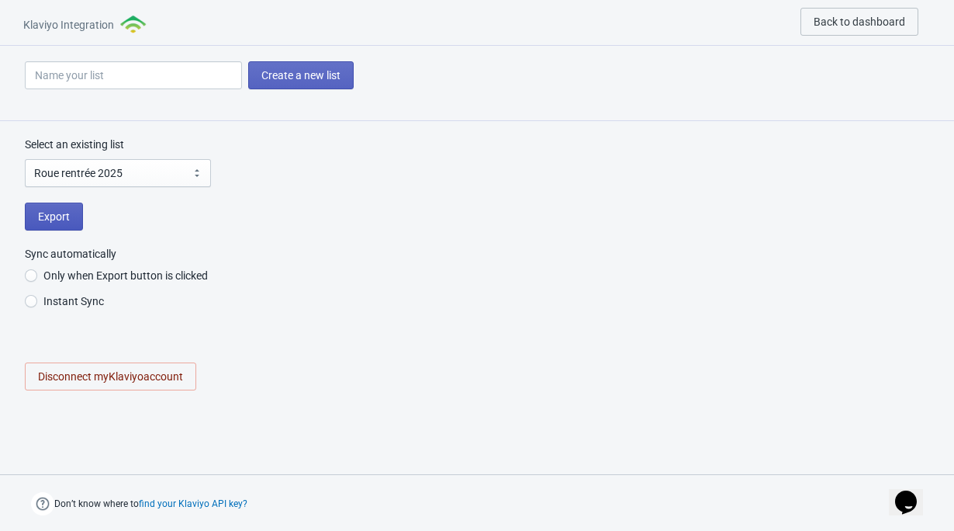
click at [48, 223] on button "Export" at bounding box center [54, 217] width 58 height 28
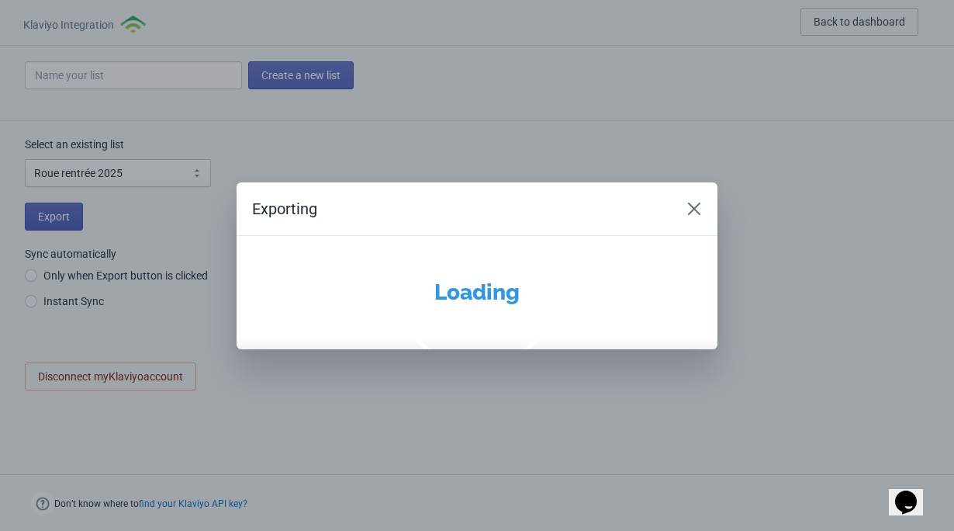
radio input "true"
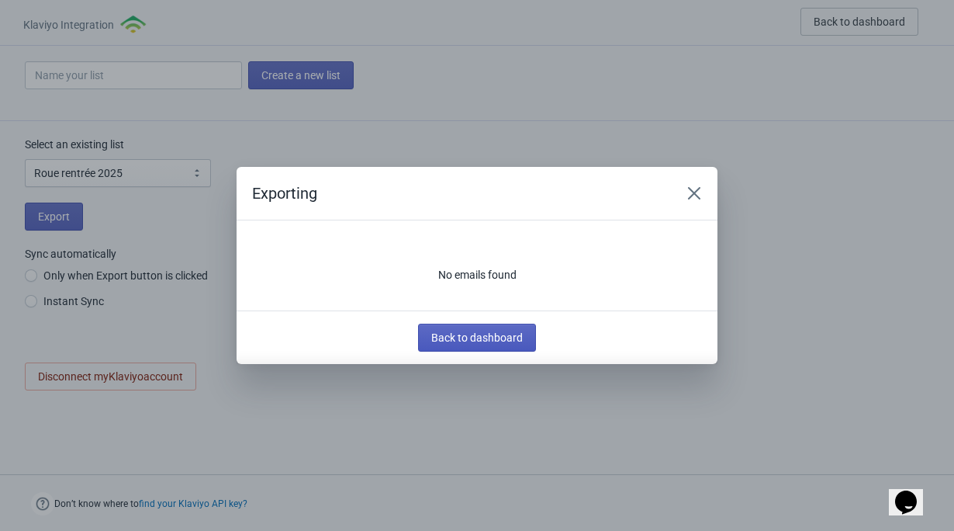
click at [490, 341] on span "Back to dashboard" at bounding box center [477, 337] width 92 height 12
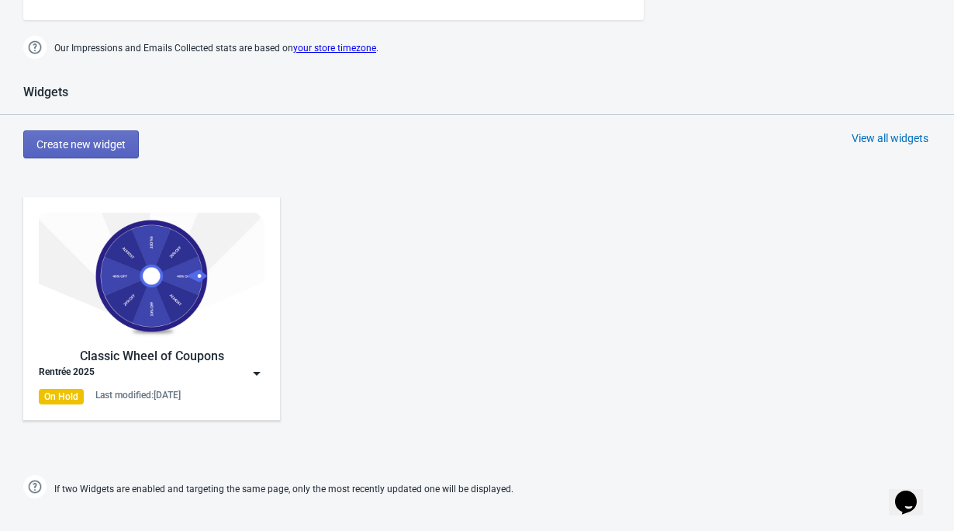
scroll to position [571, 0]
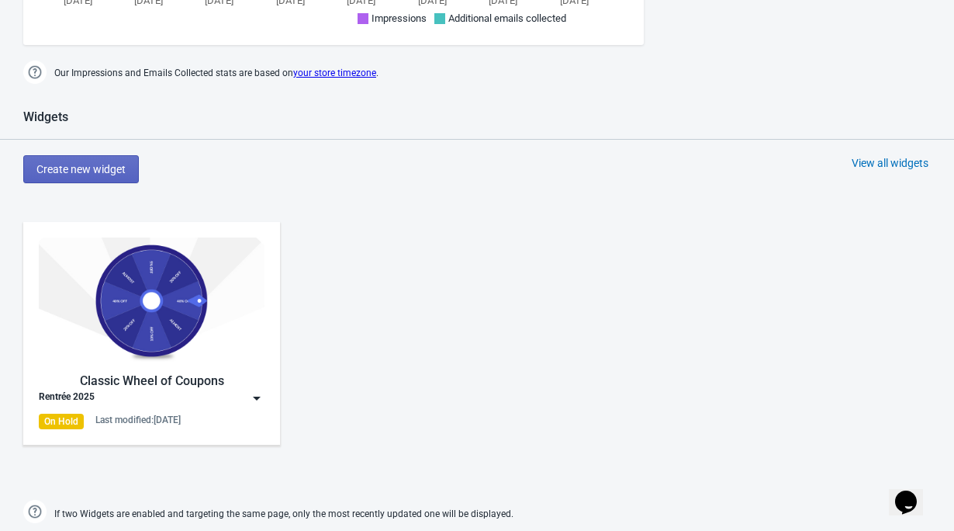
click at [89, 300] on img at bounding box center [152, 300] width 226 height 126
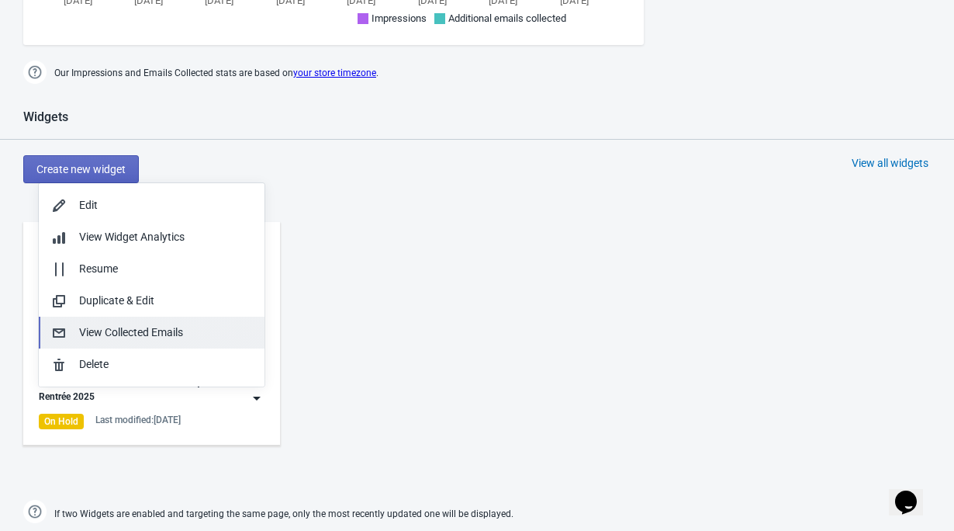
click at [175, 334] on div "View Collected Emails" at bounding box center [165, 332] width 173 height 16
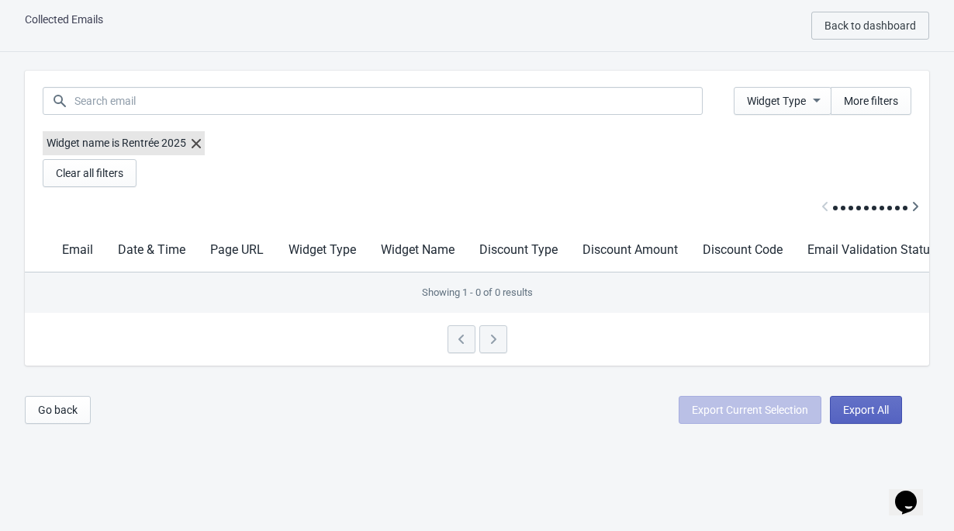
scroll to position [19, 0]
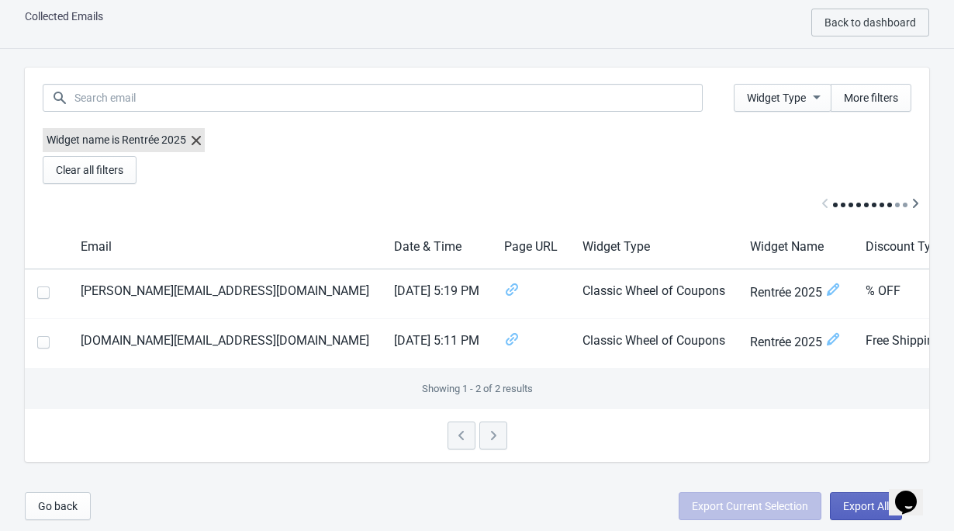
click at [123, 137] on label "Widget name is Rentrée 2025" at bounding box center [124, 140] width 162 height 24
click at [878, 86] on button "More filters" at bounding box center [871, 98] width 81 height 28
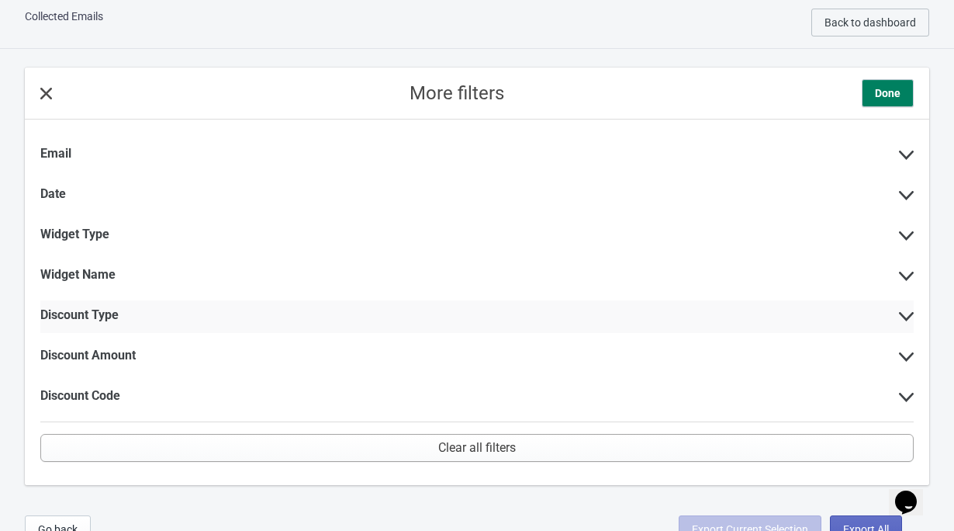
scroll to position [43, 0]
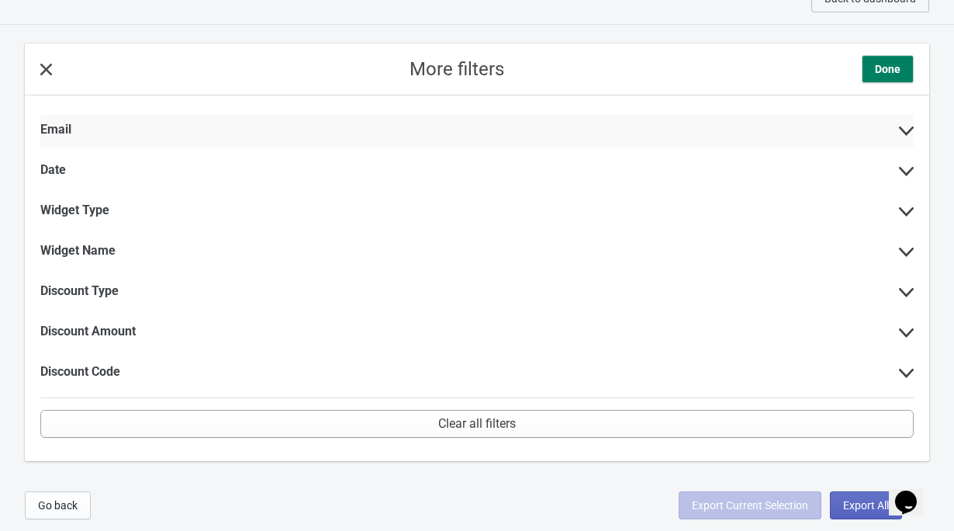
click at [334, 126] on div "Email" at bounding box center [477, 131] width 874 height 33
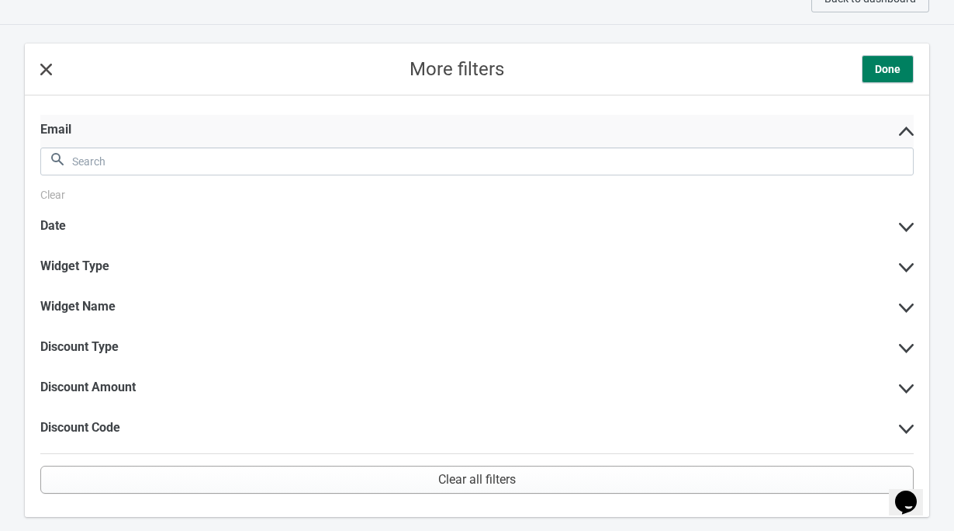
click at [334, 126] on div "Email" at bounding box center [477, 131] width 874 height 33
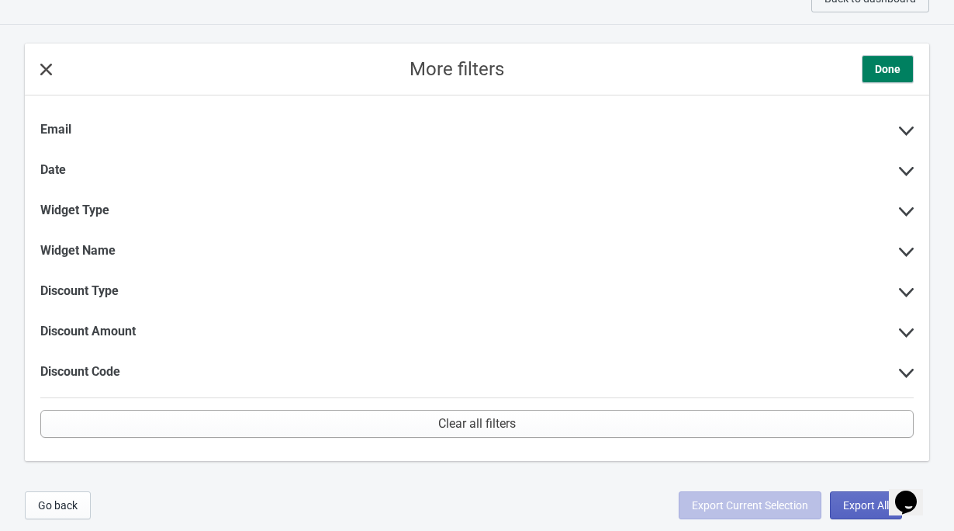
click at [38, 66] on div "More filters Done" at bounding box center [477, 69] width 905 height 52
click at [50, 70] on icon at bounding box center [46, 70] width 12 height 12
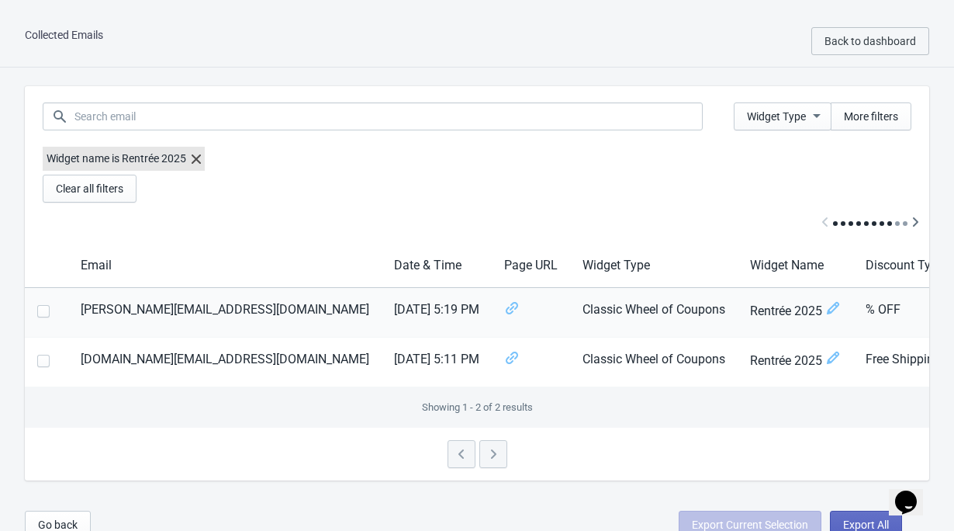
scroll to position [19, 0]
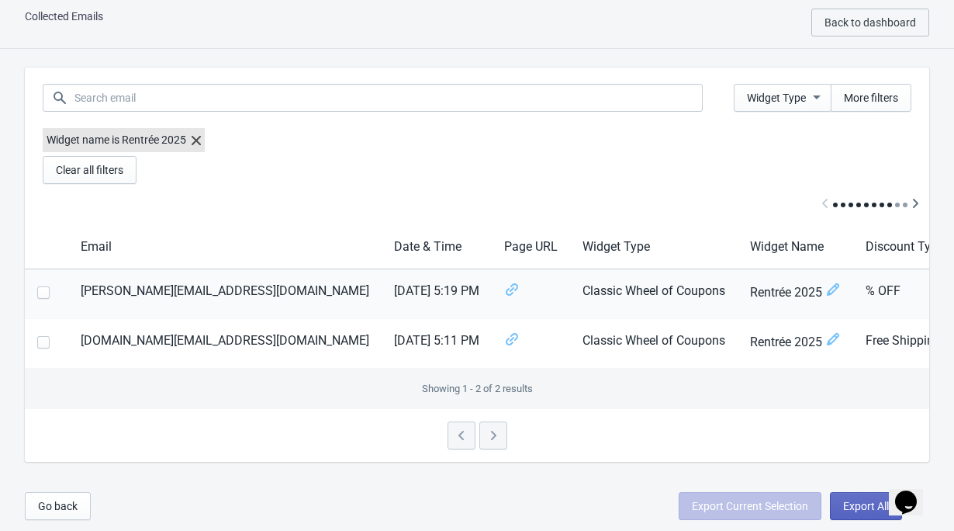
click at [48, 291] on span at bounding box center [43, 292] width 12 height 12
click at [38, 291] on input "checkbox" at bounding box center [37, 300] width 1 height 28
checkbox input "true"
click at [48, 338] on span at bounding box center [43, 342] width 12 height 12
click at [38, 338] on input "checkbox" at bounding box center [37, 350] width 1 height 28
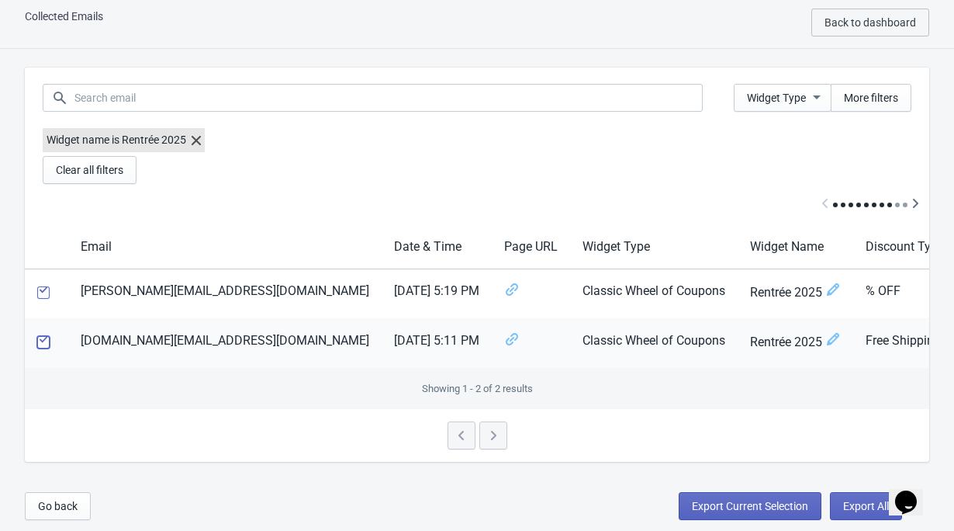
checkbox input "true"
click at [788, 508] on span "Export Current Selection" at bounding box center [750, 506] width 116 height 12
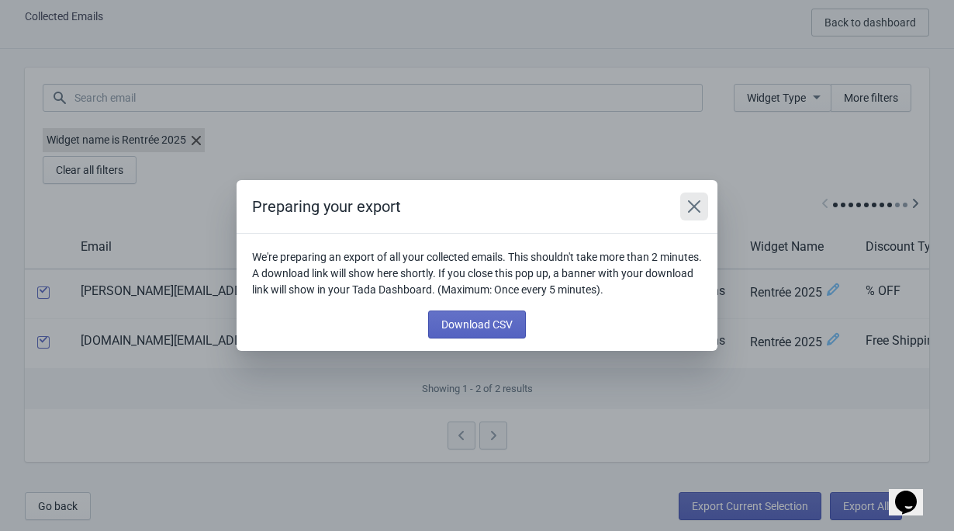
click at [692, 199] on icon "Close" at bounding box center [695, 207] width 16 height 16
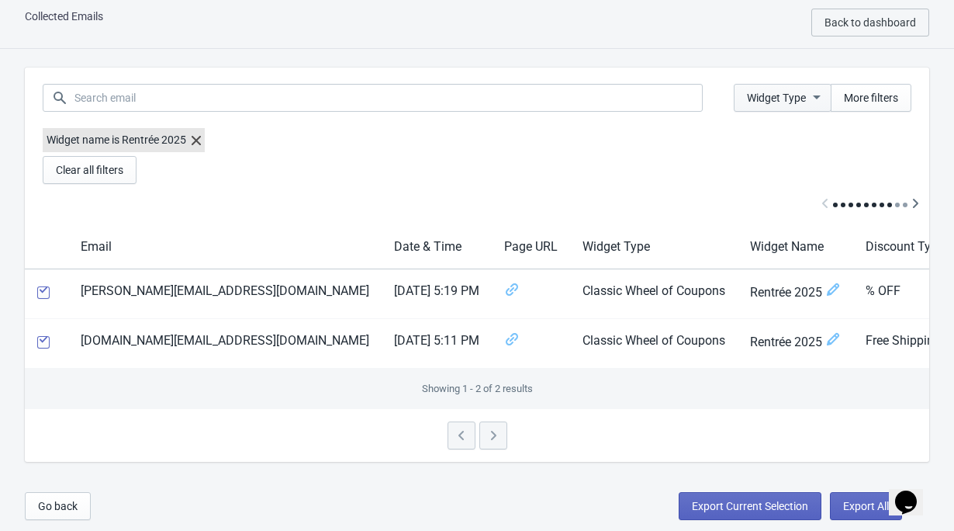
click at [815, 101] on icon "button" at bounding box center [817, 97] width 16 height 16
click at [596, 165] on div "Widget name is Rentrée 2025 Clear all filters" at bounding box center [477, 156] width 905 height 56
click at [201, 139] on icon at bounding box center [196, 140] width 9 height 9
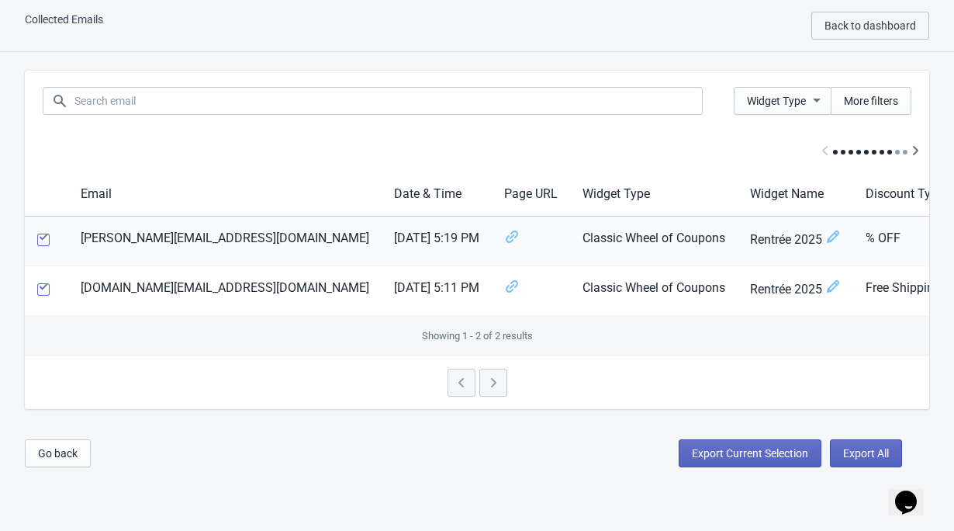
click at [40, 244] on span at bounding box center [43, 240] width 12 height 12
click at [38, 244] on input "checkbox" at bounding box center [37, 248] width 1 height 28
checkbox input "false"
click at [43, 294] on span at bounding box center [43, 289] width 12 height 12
click at [38, 294] on input "checkbox" at bounding box center [37, 297] width 1 height 28
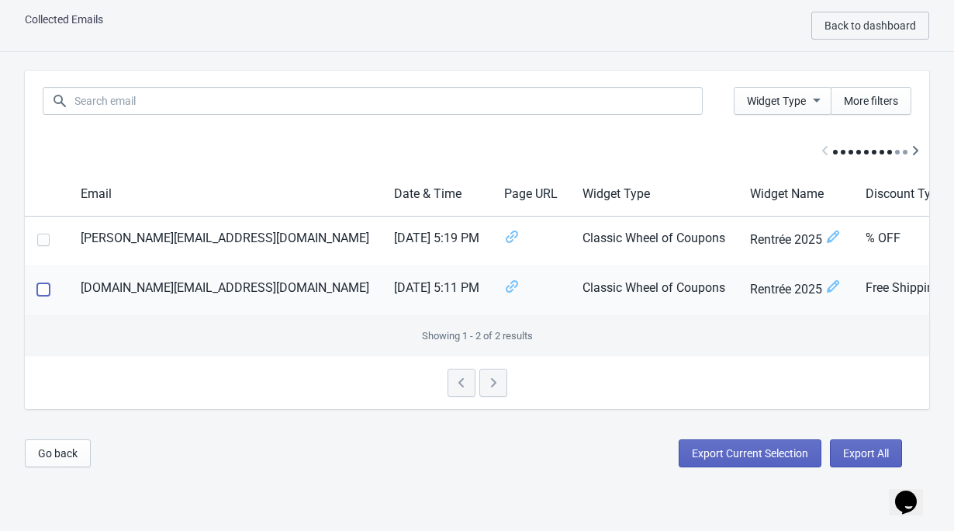
checkbox input "false"
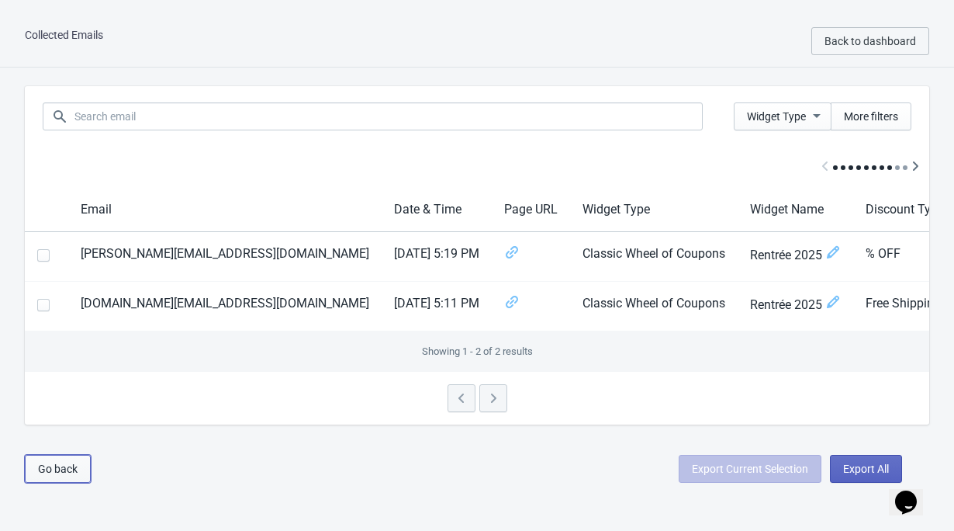
click at [60, 467] on span "Go back" at bounding box center [58, 468] width 40 height 12
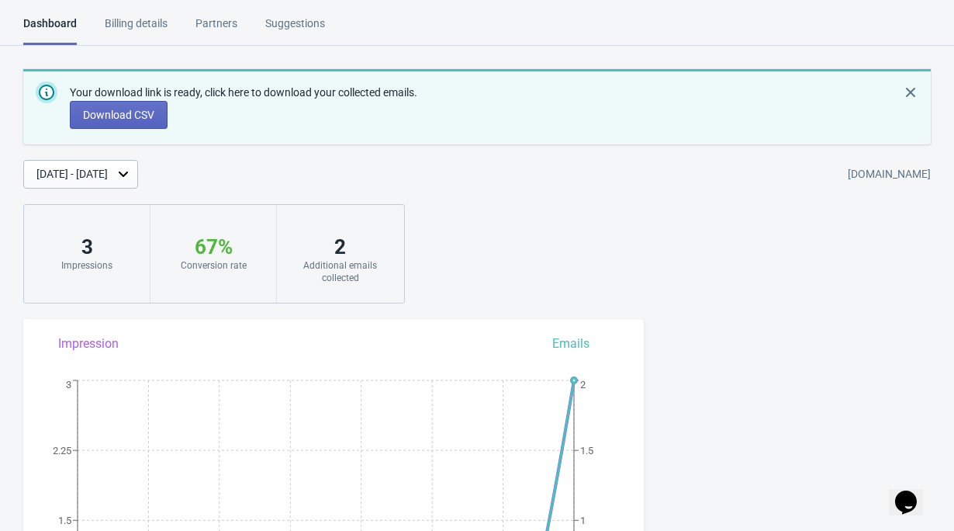
scroll to position [1213, 0]
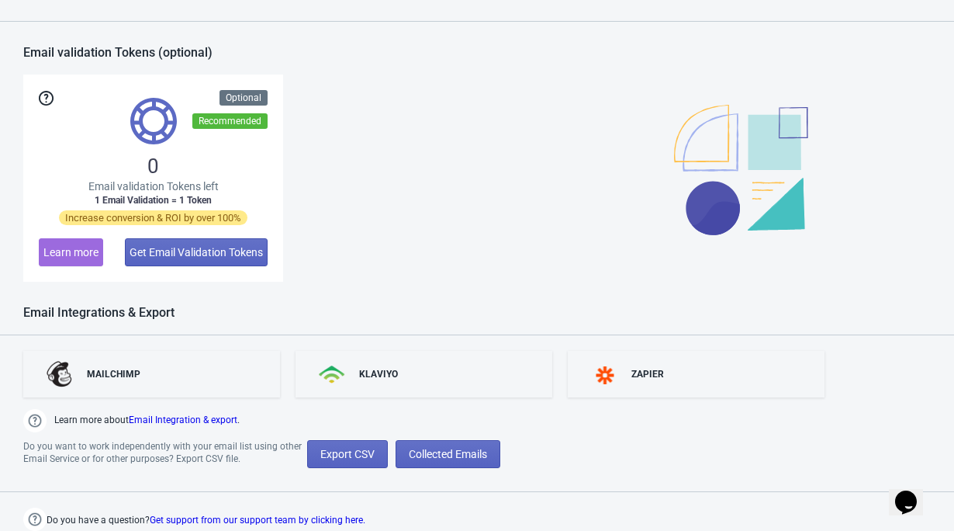
click at [230, 421] on link "Email Integration & export" at bounding box center [183, 419] width 109 height 11
click at [381, 389] on div "KLAVIYO" at bounding box center [424, 374] width 257 height 47
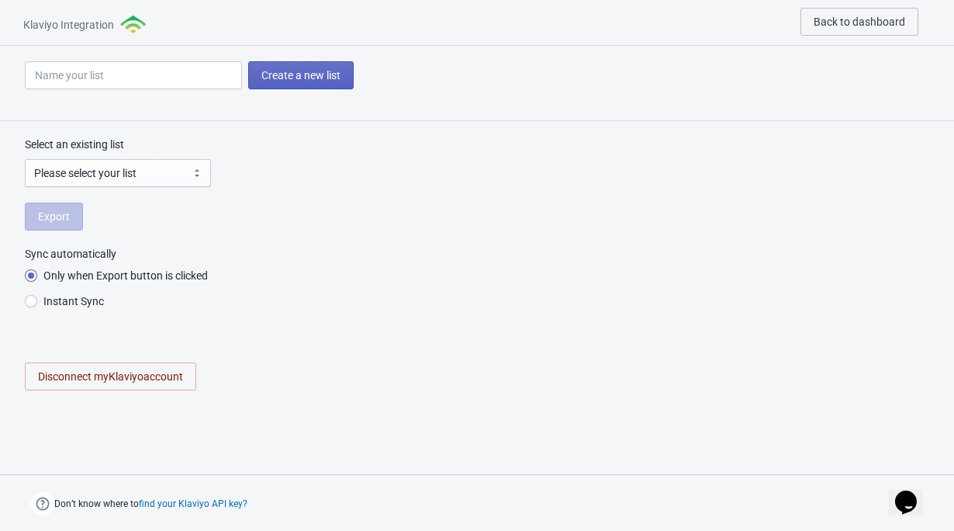
select select "UKfzMB"
radio input "true"
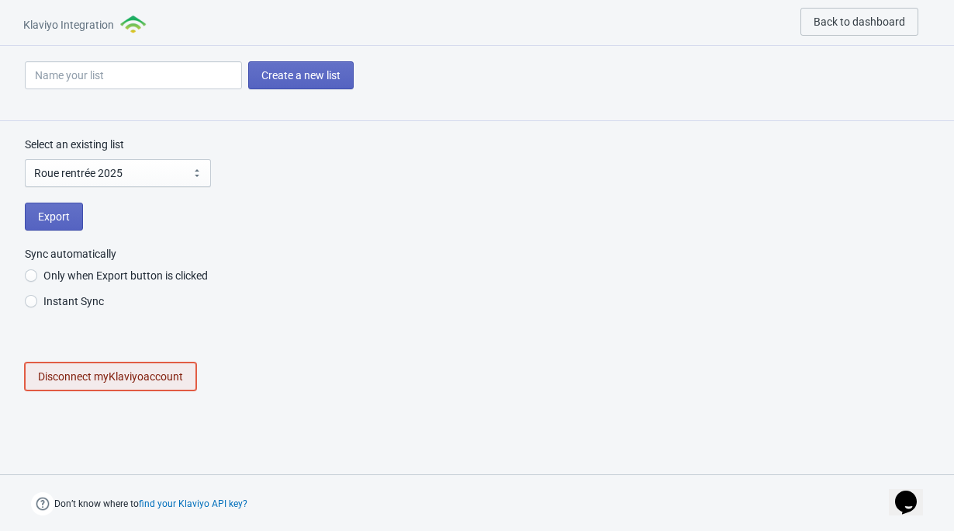
click at [166, 371] on span "Disconnect my Klaviyo account" at bounding box center [110, 376] width 145 height 12
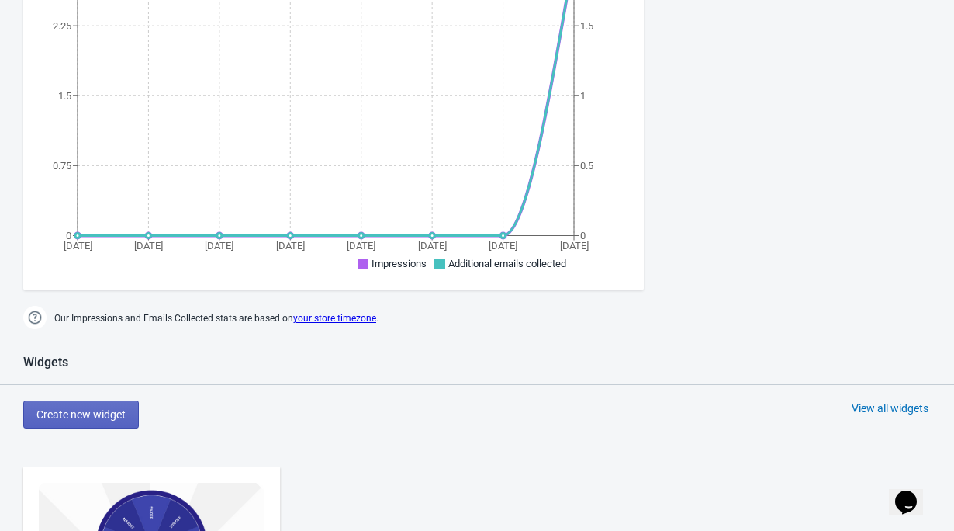
scroll to position [1213, 0]
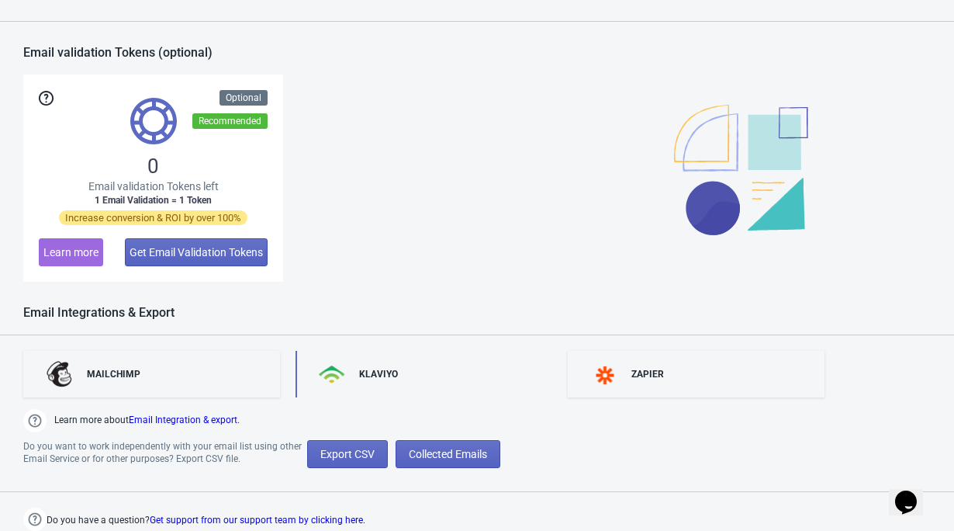
click at [383, 355] on div "KLAVIYO" at bounding box center [424, 374] width 257 height 47
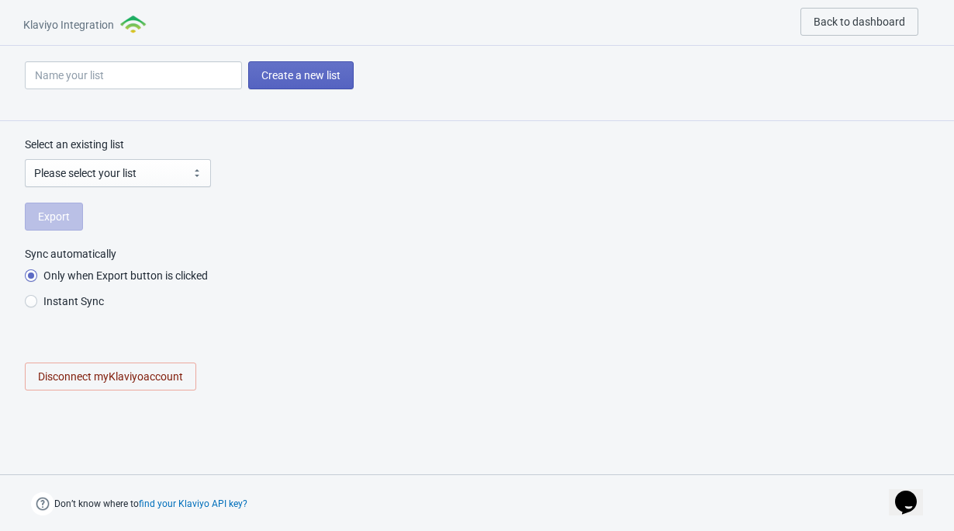
radio input "true"
click at [169, 387] on button "Disconnect my Klaviyo account" at bounding box center [110, 376] width 171 height 28
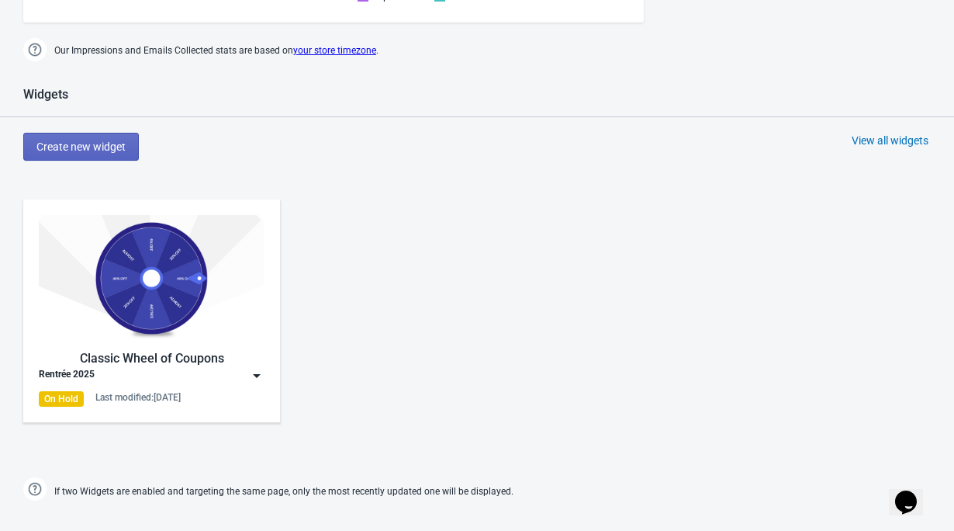
scroll to position [1213, 0]
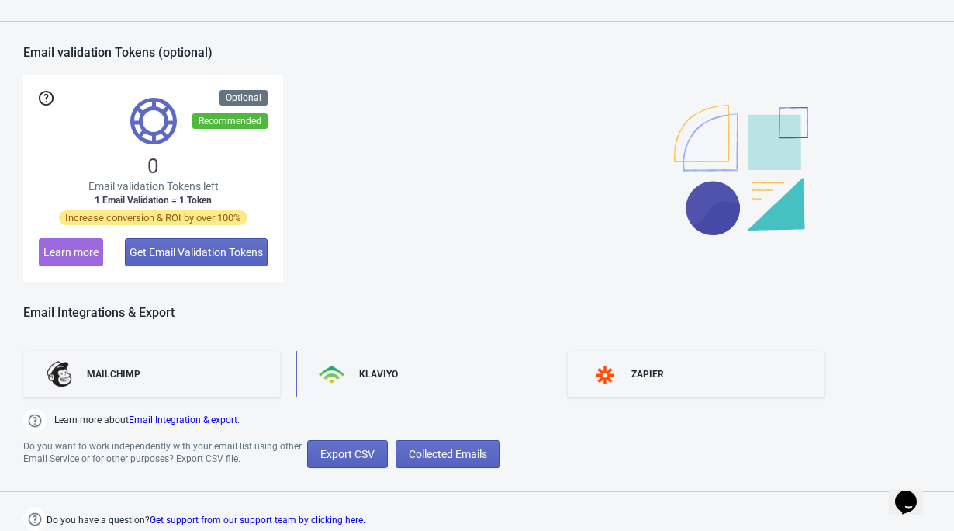
click at [355, 373] on div "KLAVIYO" at bounding box center [424, 374] width 257 height 47
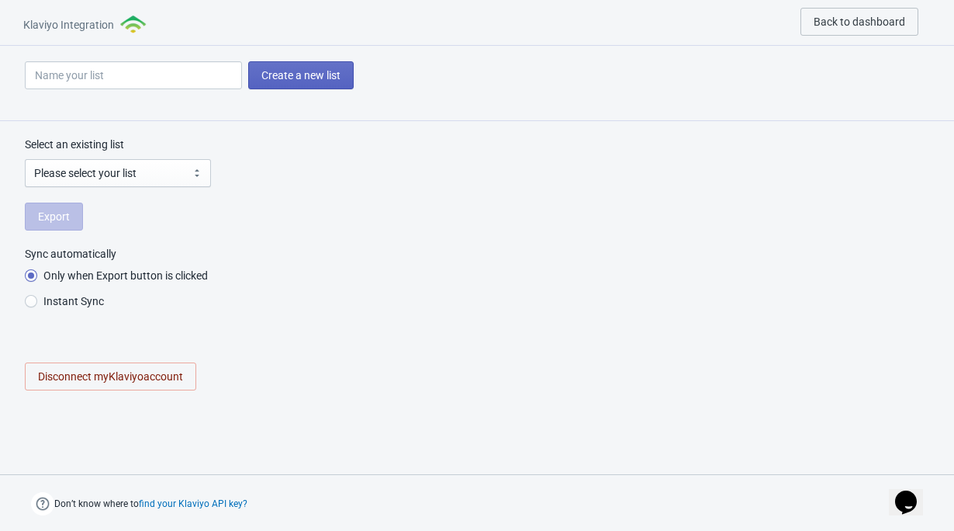
radio input "true"
click at [53, 372] on span "Disconnect my Klaviyo account" at bounding box center [110, 376] width 145 height 12
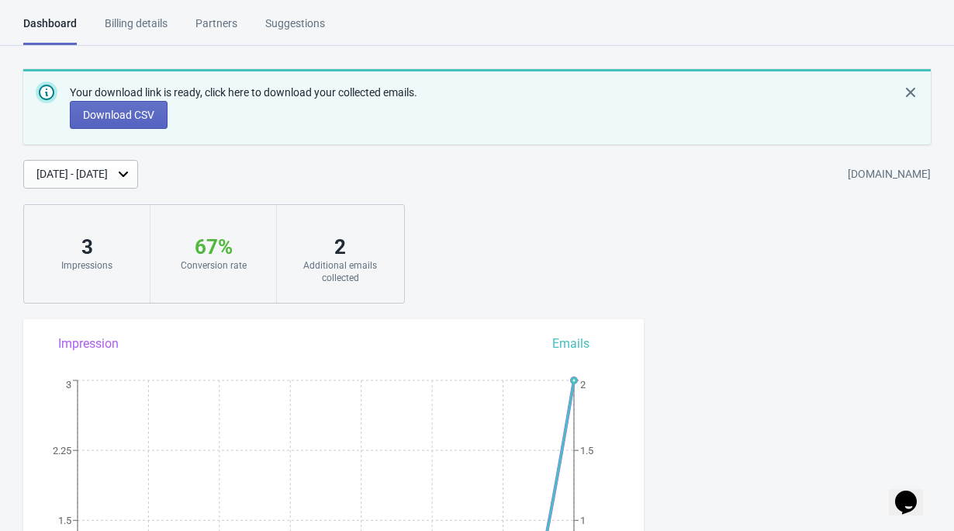
click at [119, 16] on div "Billing details" at bounding box center [136, 29] width 63 height 27
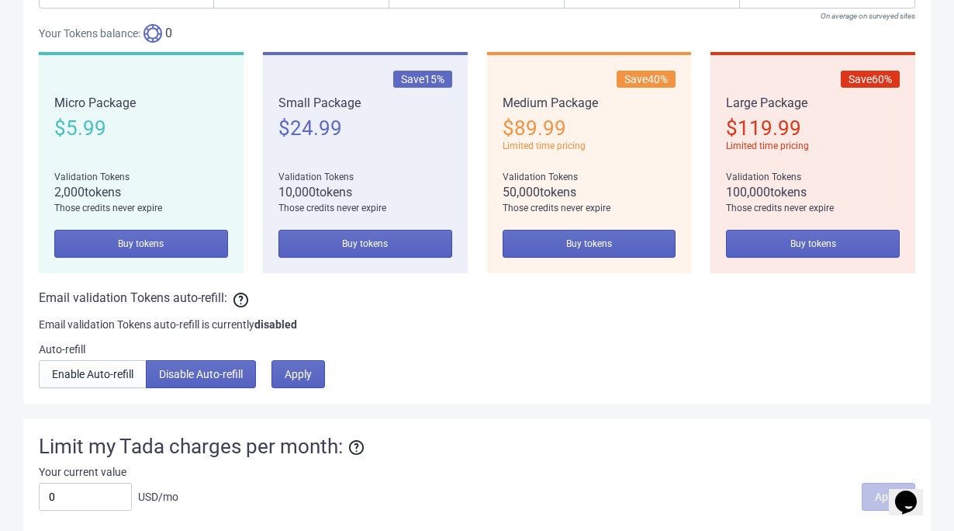
scroll to position [1264, 0]
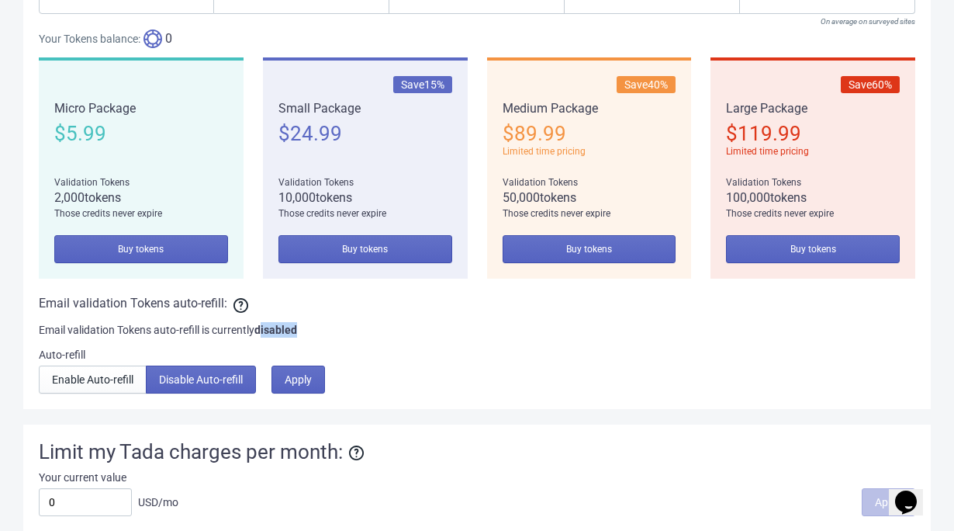
drag, startPoint x: 272, startPoint y: 348, endPoint x: 329, endPoint y: 347, distance: 56.6
click at [329, 338] on div "Email validation Tokens auto-refill is currently disabled" at bounding box center [477, 330] width 877 height 16
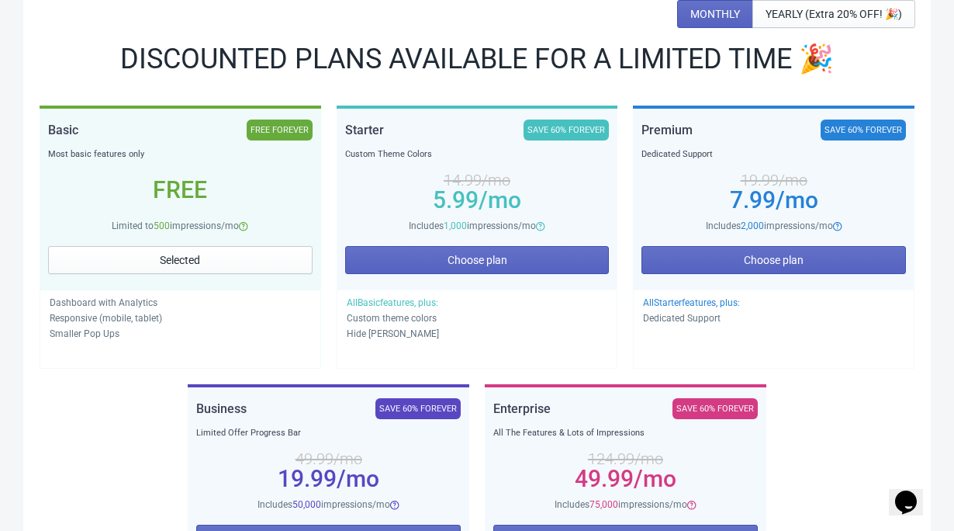
scroll to position [0, 0]
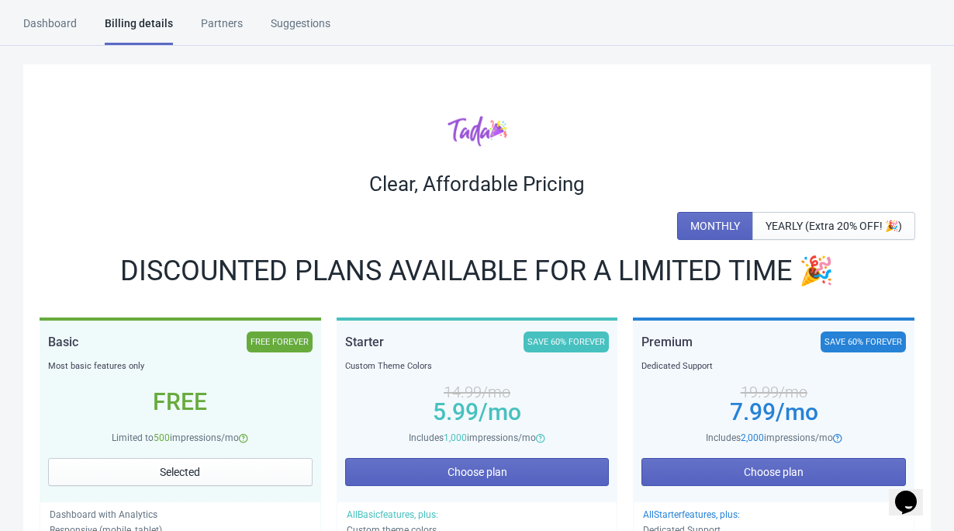
click at [205, 26] on div "Partners" at bounding box center [222, 29] width 42 height 27
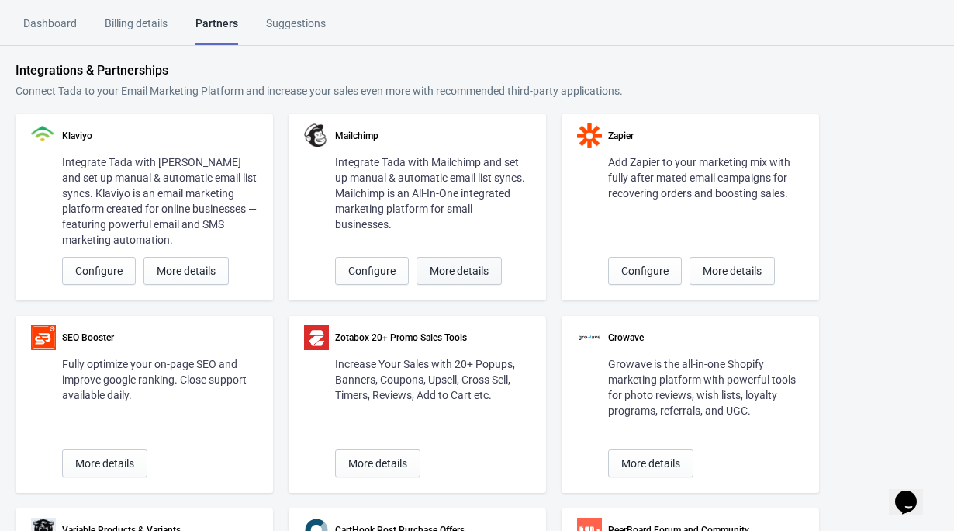
click at [427, 271] on button "More details" at bounding box center [459, 271] width 85 height 28
click at [182, 260] on button "More details" at bounding box center [186, 271] width 85 height 28
click at [101, 265] on span "Configure" at bounding box center [98, 271] width 47 height 12
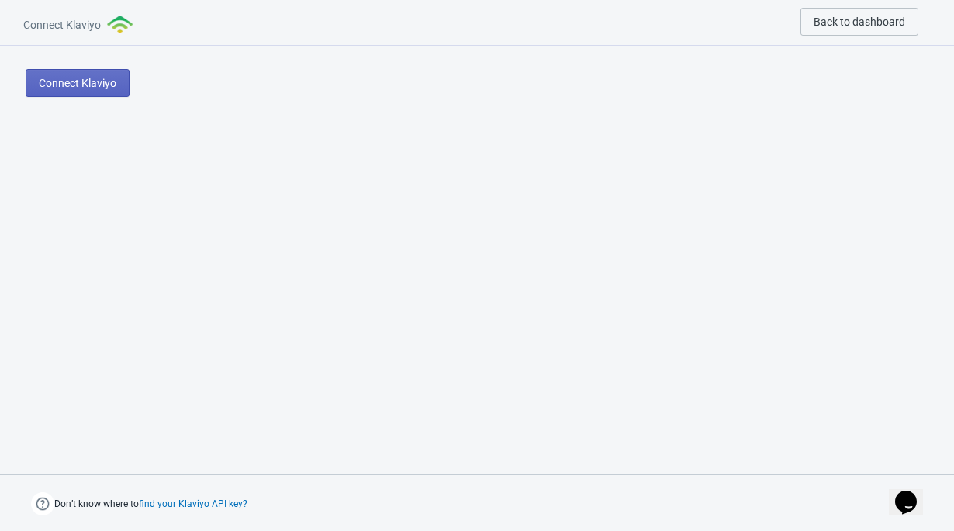
click at [123, 19] on img at bounding box center [121, 25] width 28 height 18
click at [129, 32] on img at bounding box center [121, 25] width 28 height 18
click at [107, 56] on div "Connect Klaviyo" at bounding box center [138, 79] width 276 height 67
click at [98, 87] on span "Connect Klaviyo" at bounding box center [78, 83] width 78 height 12
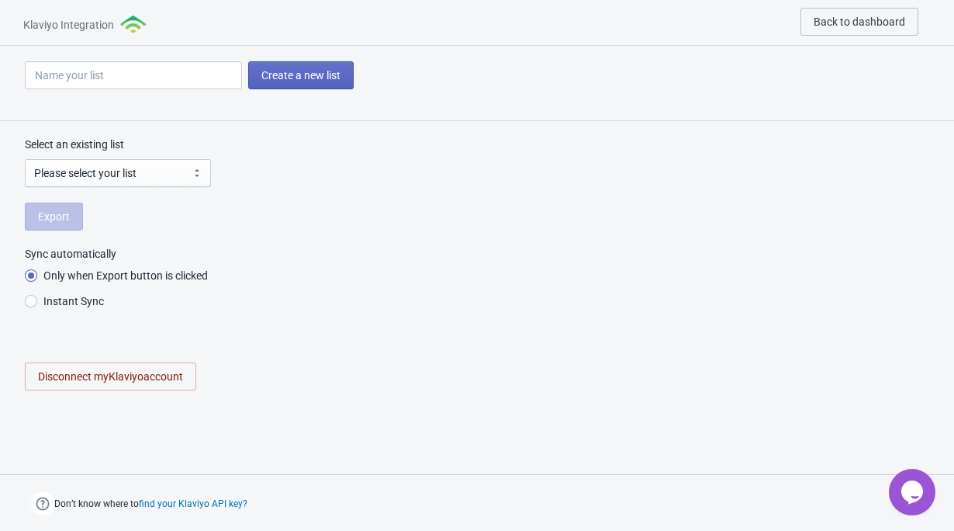
radio input "true"
select select "UKfzMB"
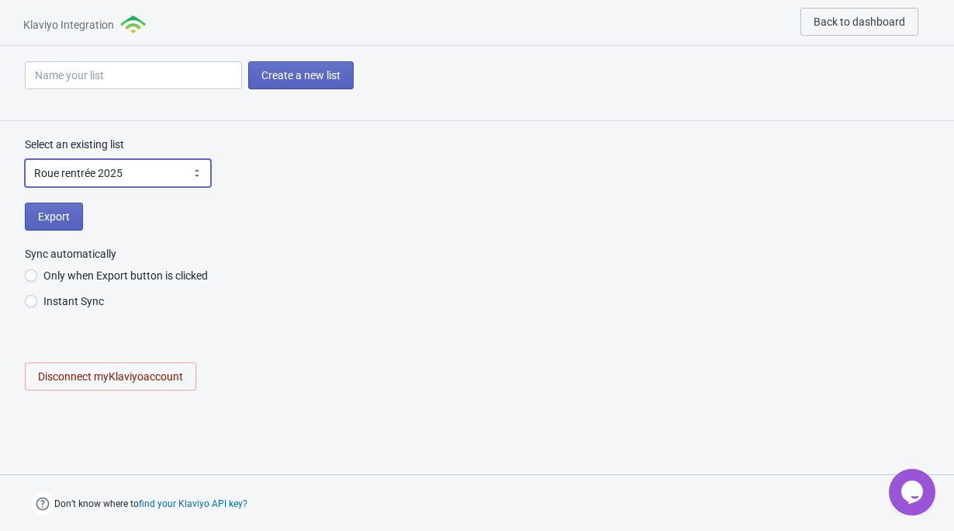
click at [138, 171] on select "Please select your list Prévisualiser la liste Quizz rentrée Roue rentrée 2025 …" at bounding box center [118, 173] width 186 height 28
click at [135, 172] on select "Please select your list Prévisualiser la liste Quizz rentrée Roue rentrée 2025 …" at bounding box center [118, 173] width 186 height 28
click at [25, 159] on select "Please select your list Prévisualiser la liste Quizz rentrée Roue rentrée 2025 …" at bounding box center [118, 173] width 186 height 28
